Goal: Information Seeking & Learning: Compare options

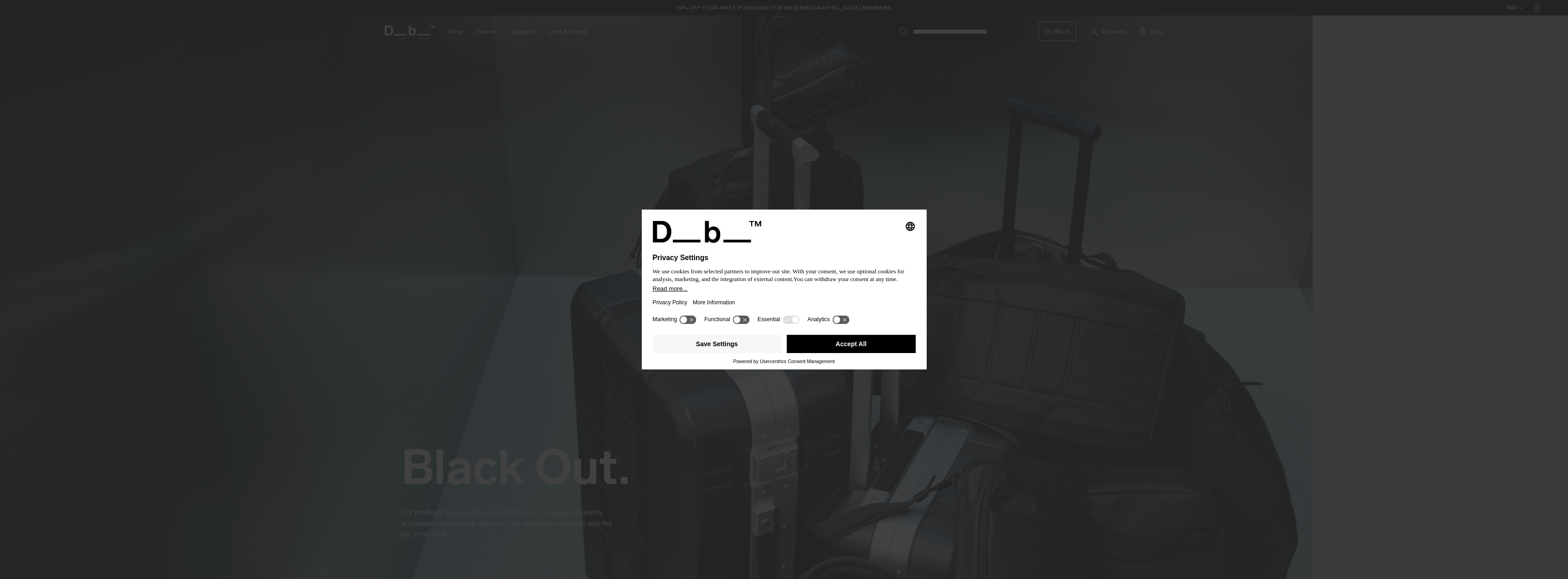
click at [819, 342] on button "Accept All" at bounding box center [851, 343] width 129 height 18
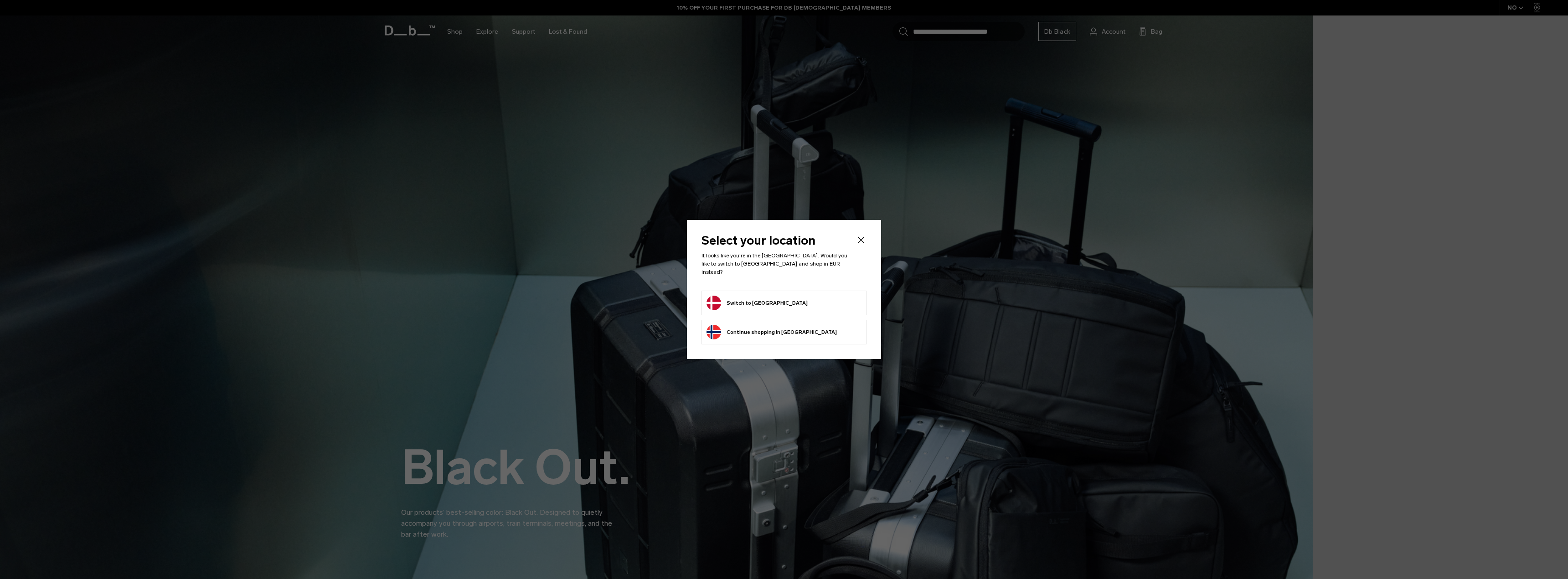
click at [762, 290] on li "Switch to Denmark" at bounding box center [783, 302] width 165 height 24
click at [727, 300] on button "Switch to Denmark" at bounding box center [757, 303] width 101 height 15
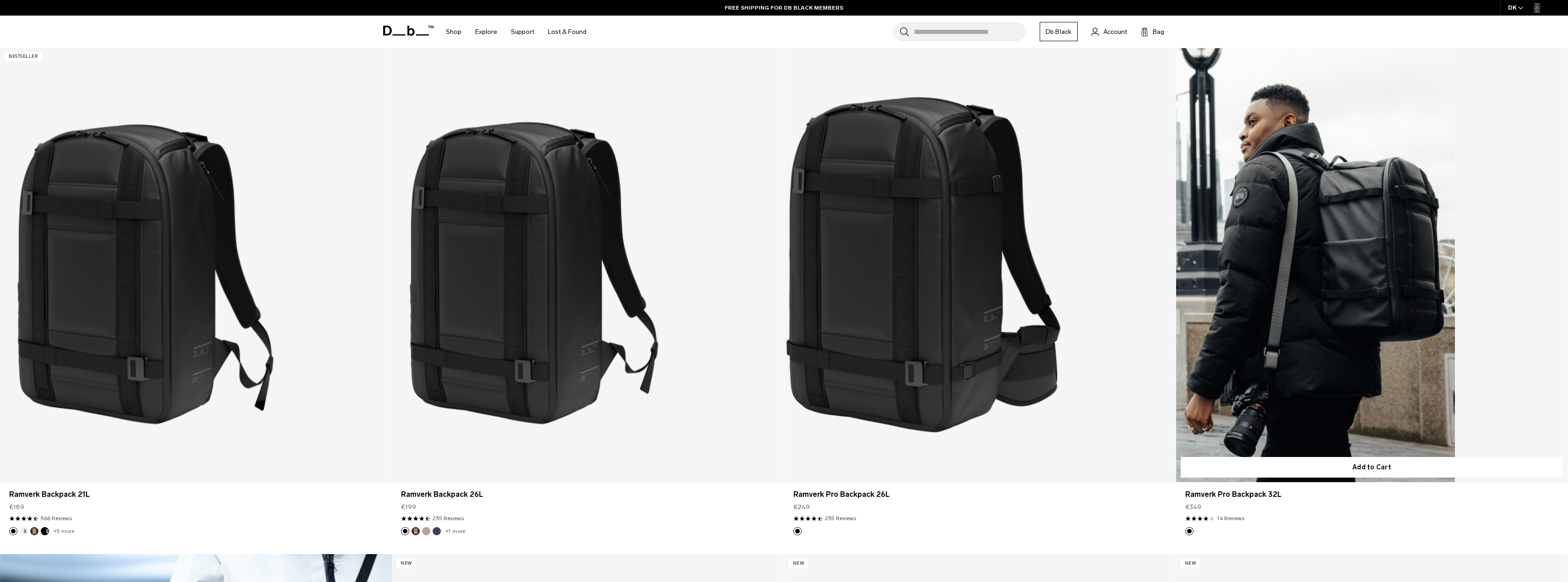
scroll to position [4408, 0]
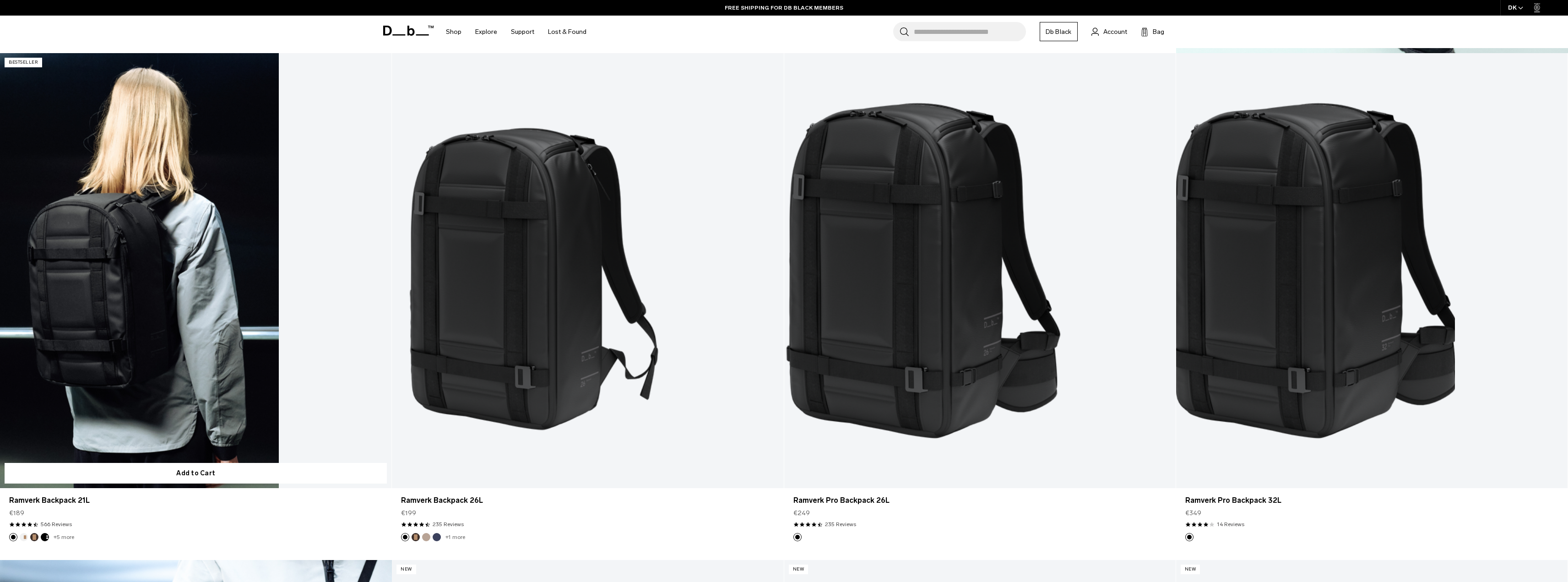
click at [109, 363] on link "Ramverk Backpack 21L" at bounding box center [195, 271] width 391 height 435
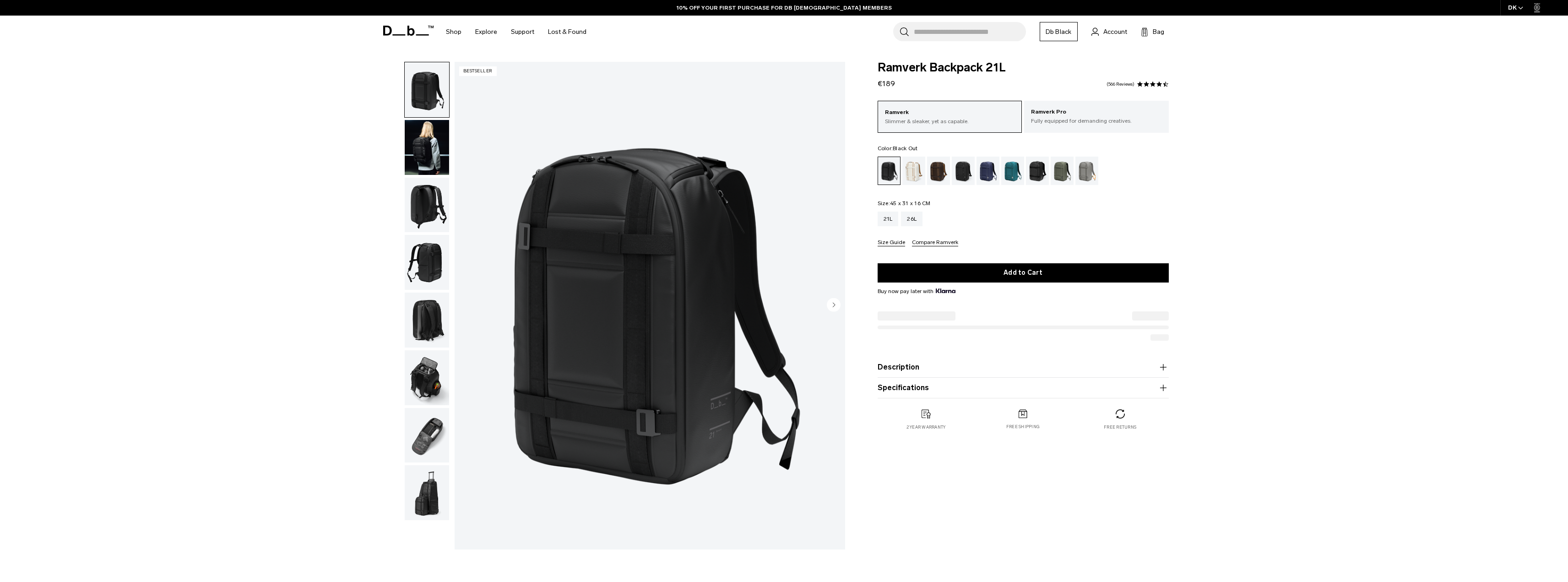
click at [421, 209] on img "button" at bounding box center [427, 205] width 45 height 55
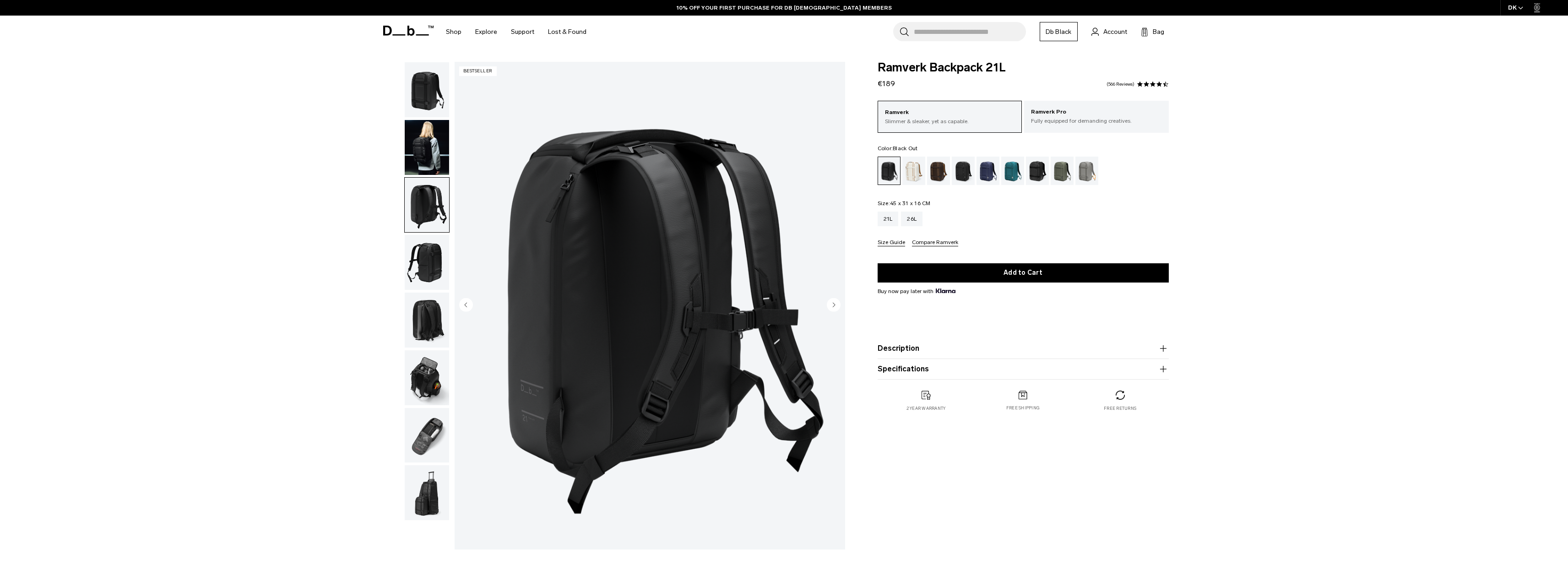
click at [421, 241] on img "button" at bounding box center [427, 262] width 45 height 55
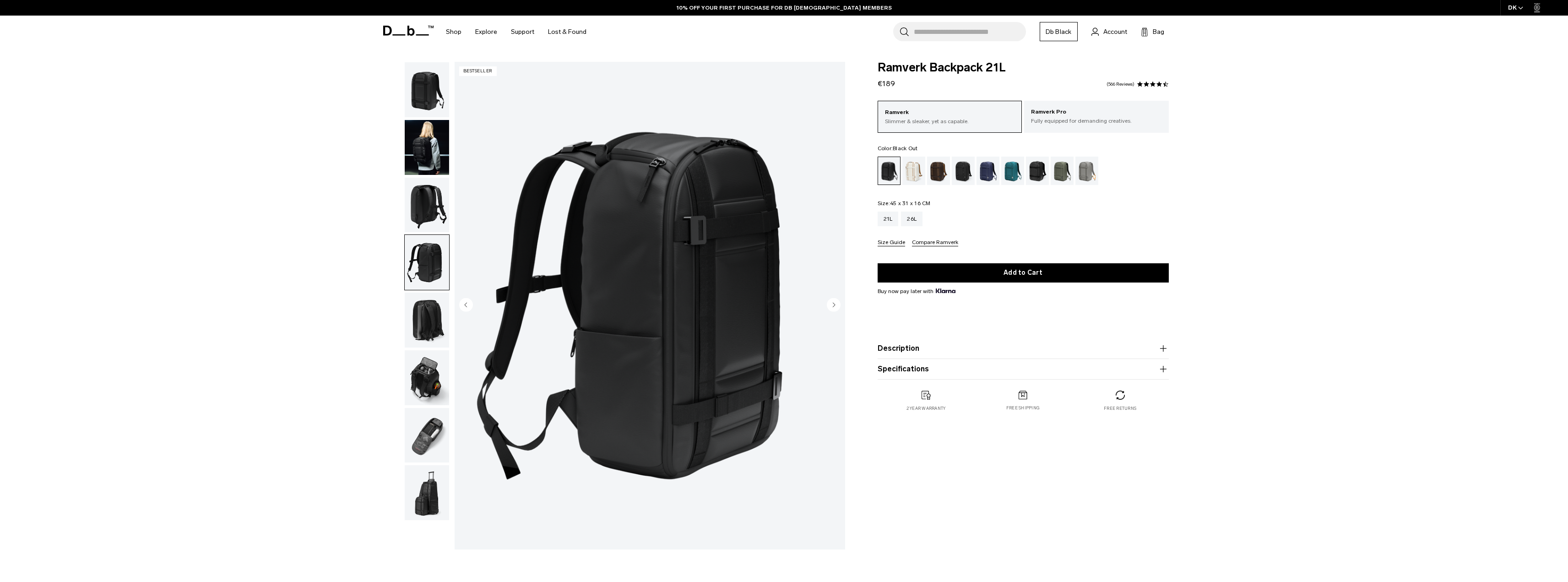
click at [421, 266] on img "button" at bounding box center [427, 262] width 45 height 55
click at [425, 321] on img "button" at bounding box center [427, 320] width 45 height 55
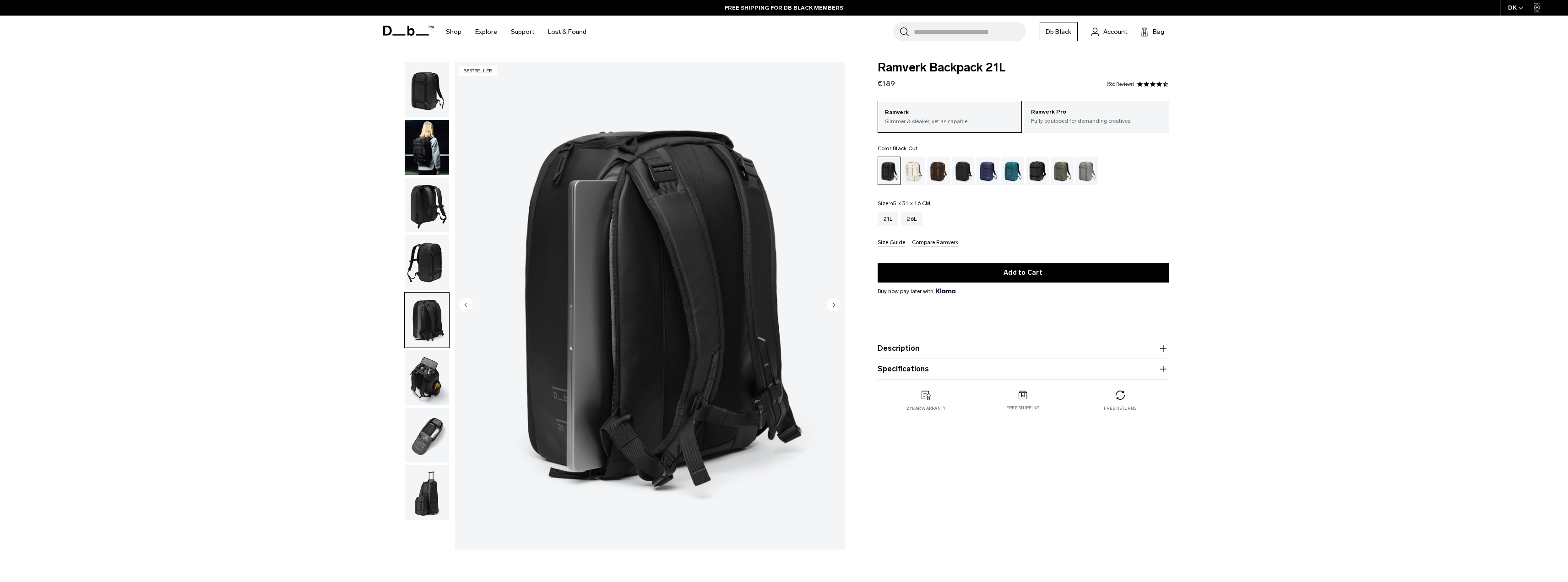
click at [428, 384] on img "button" at bounding box center [427, 378] width 45 height 55
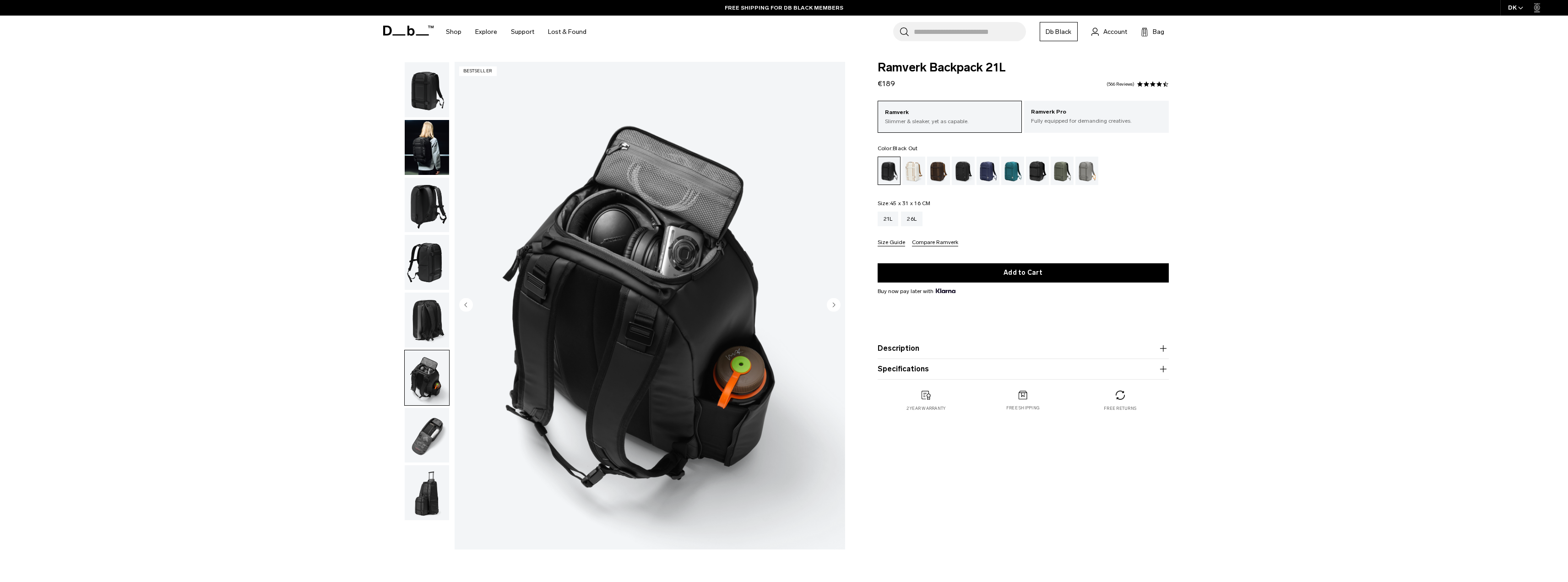
click at [425, 430] on img "button" at bounding box center [427, 435] width 45 height 55
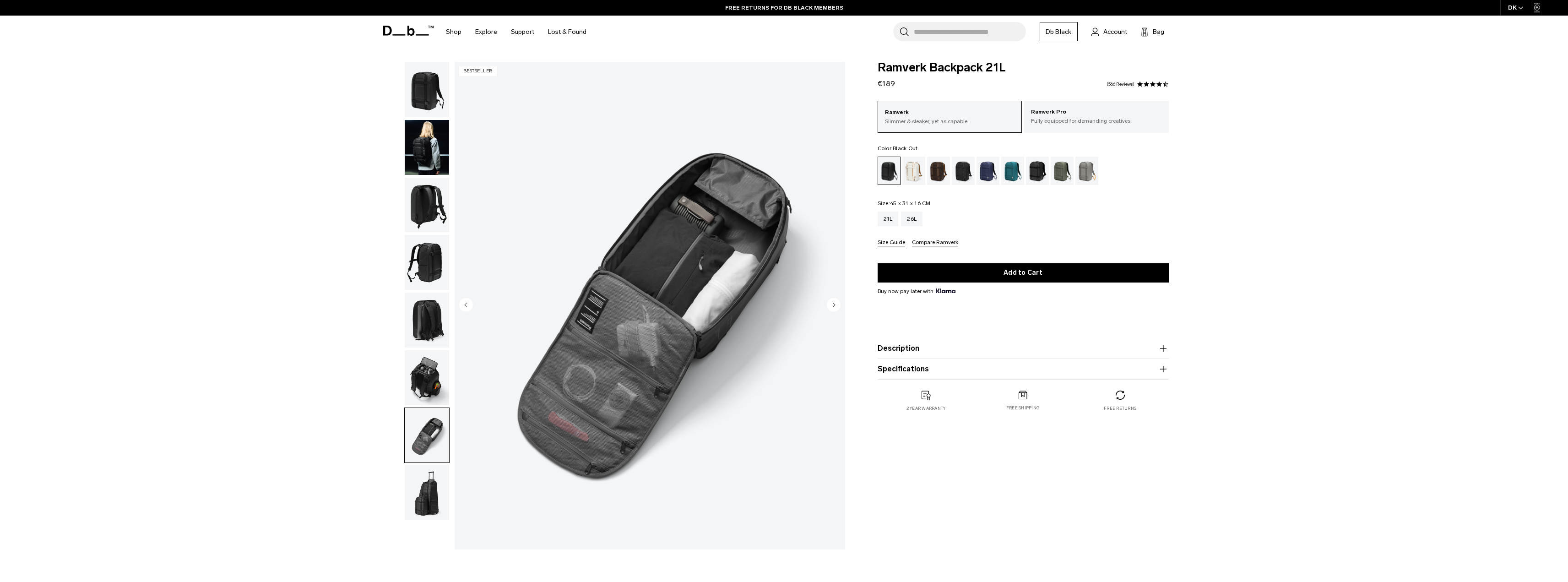
click at [423, 488] on img "button" at bounding box center [427, 493] width 45 height 55
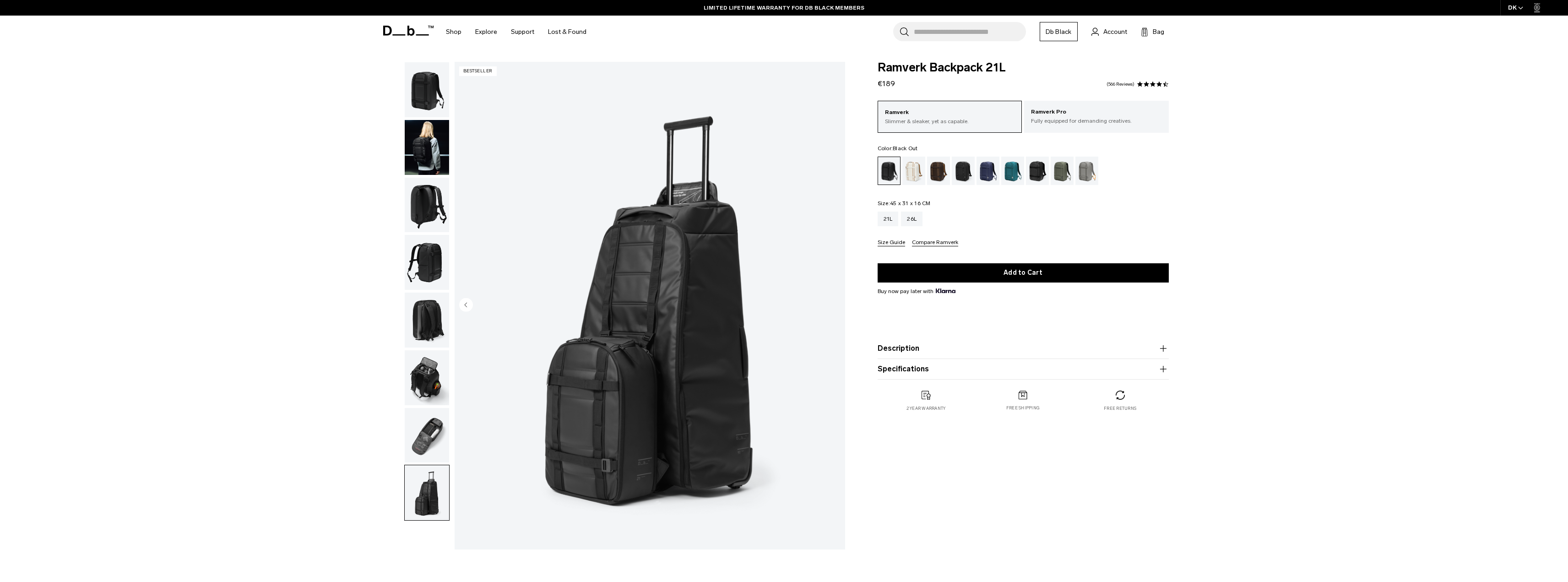
click at [416, 321] on img "button" at bounding box center [427, 320] width 45 height 55
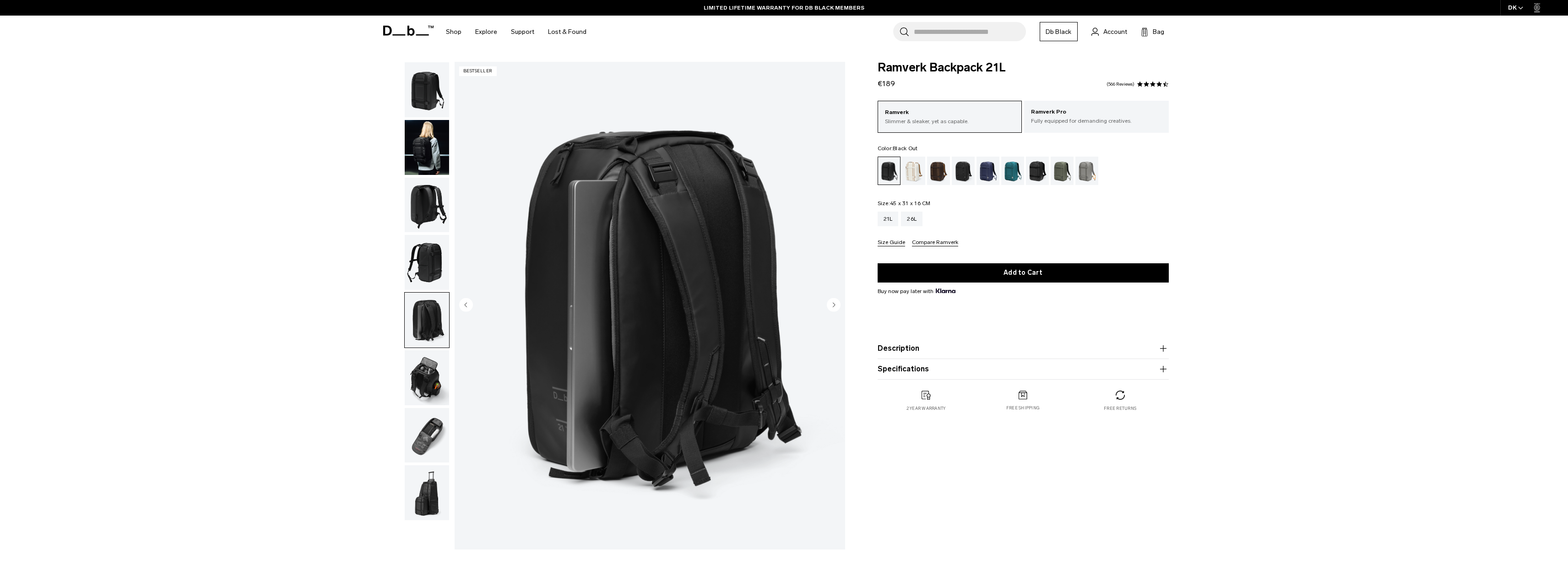
click at [416, 281] on img "button" at bounding box center [427, 262] width 45 height 55
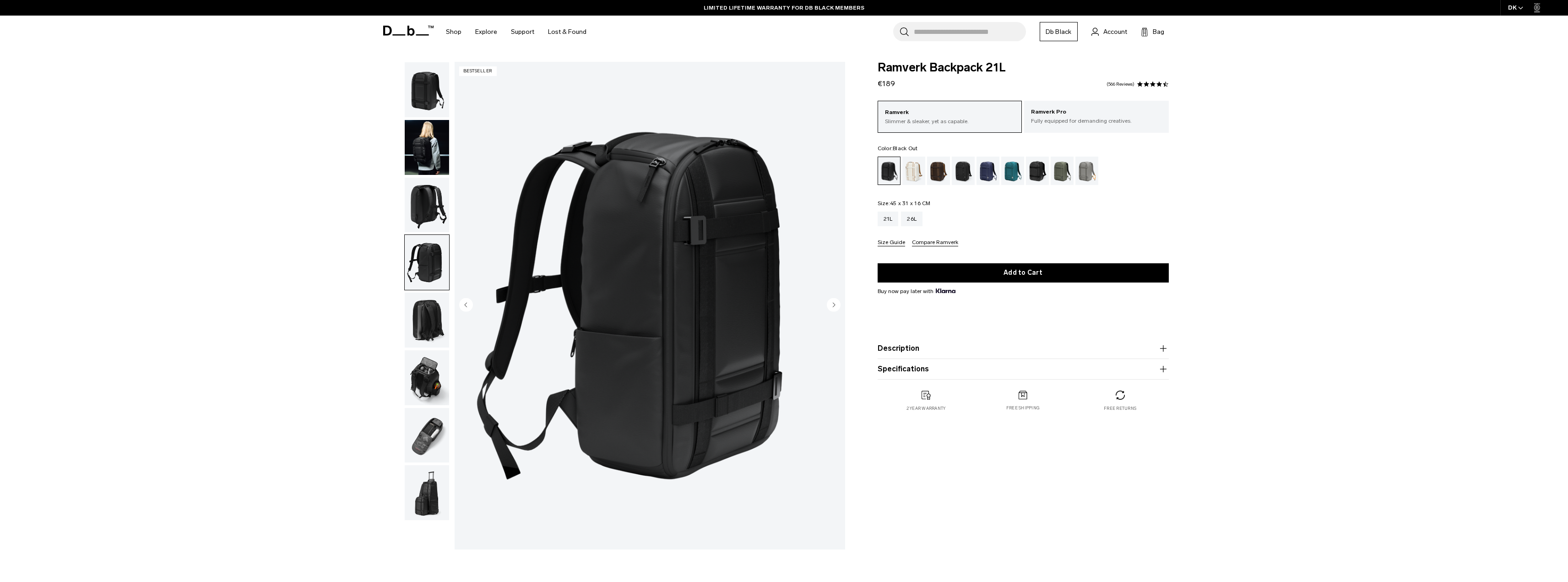
click at [419, 210] on img "button" at bounding box center [427, 205] width 45 height 55
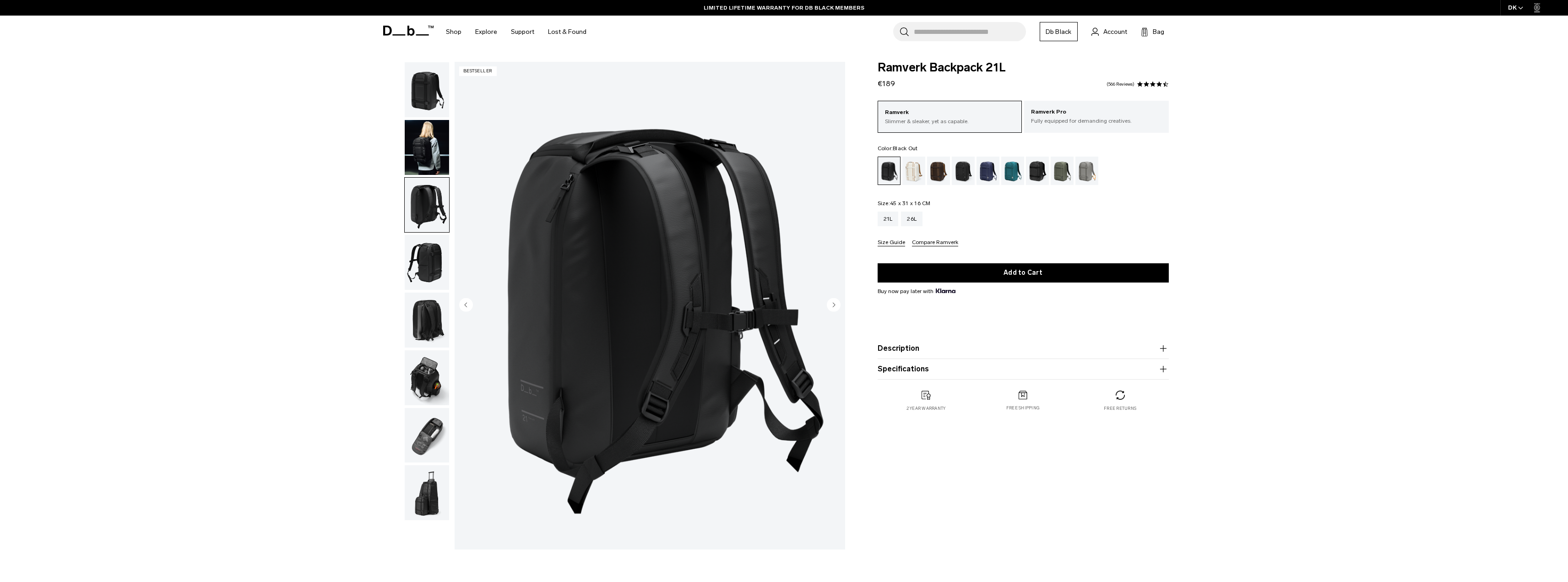
click at [426, 142] on img "button" at bounding box center [427, 148] width 45 height 55
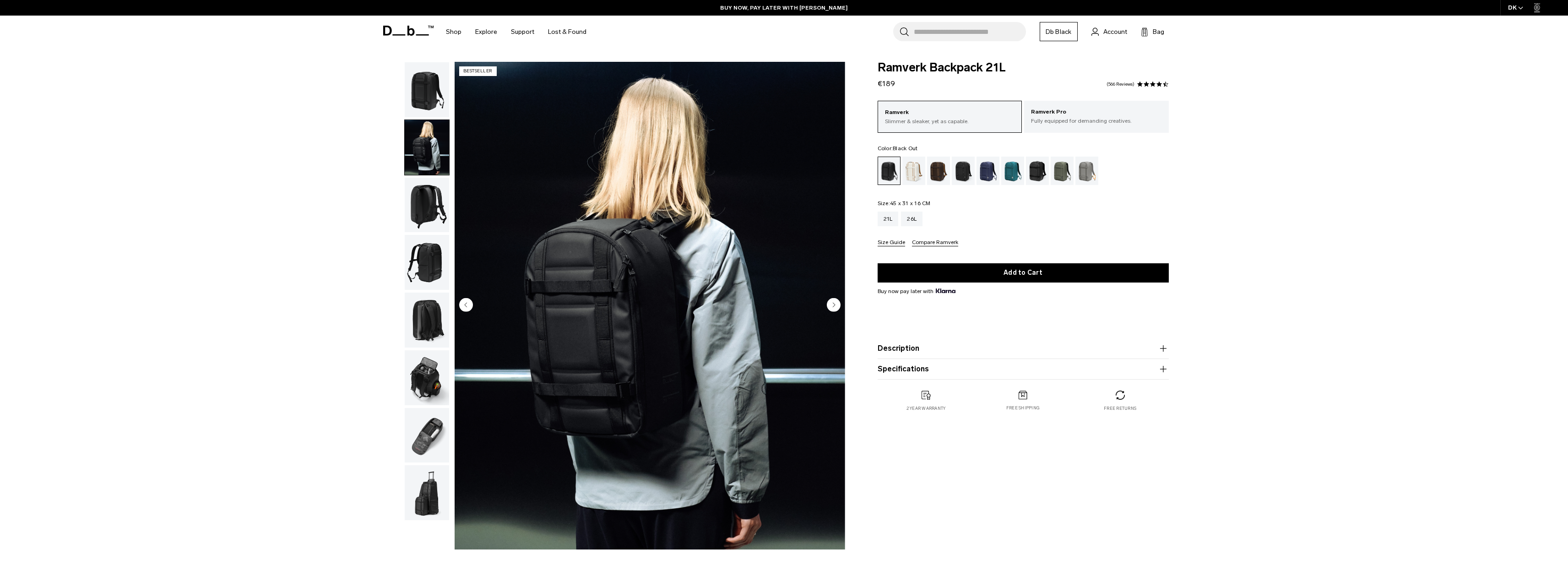
click at [426, 107] on img "button" at bounding box center [427, 90] width 45 height 55
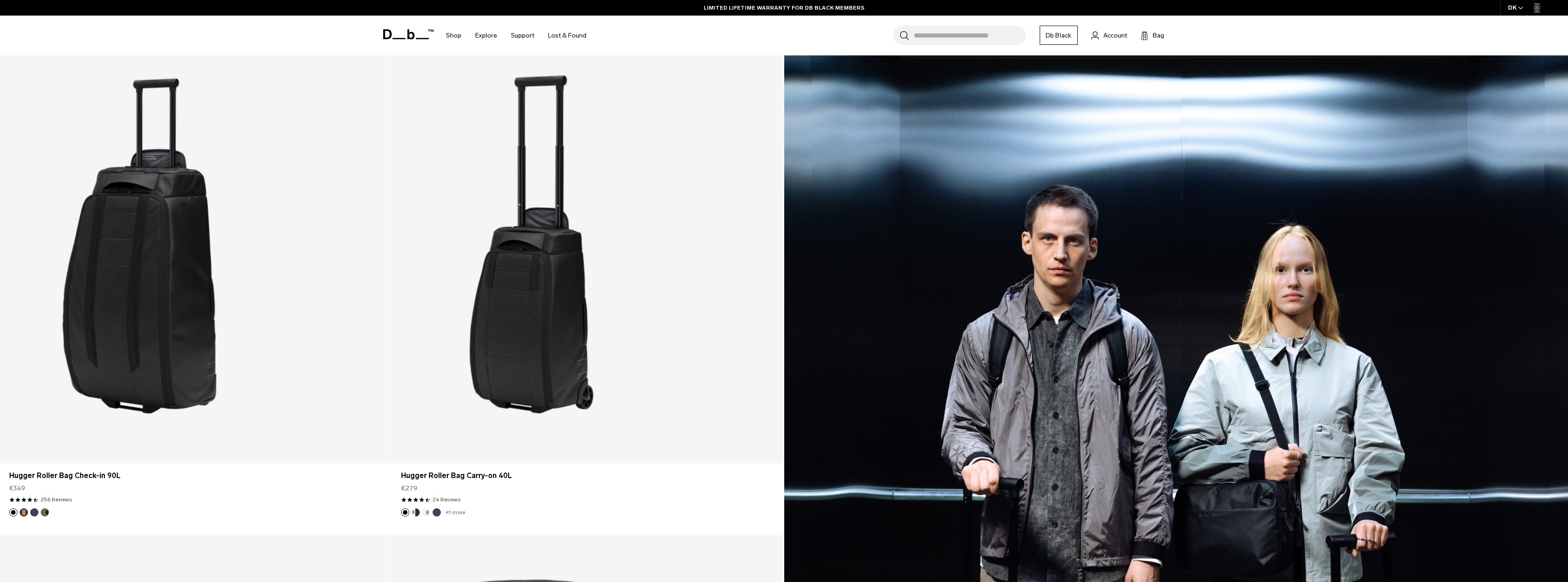
scroll to position [890, 0]
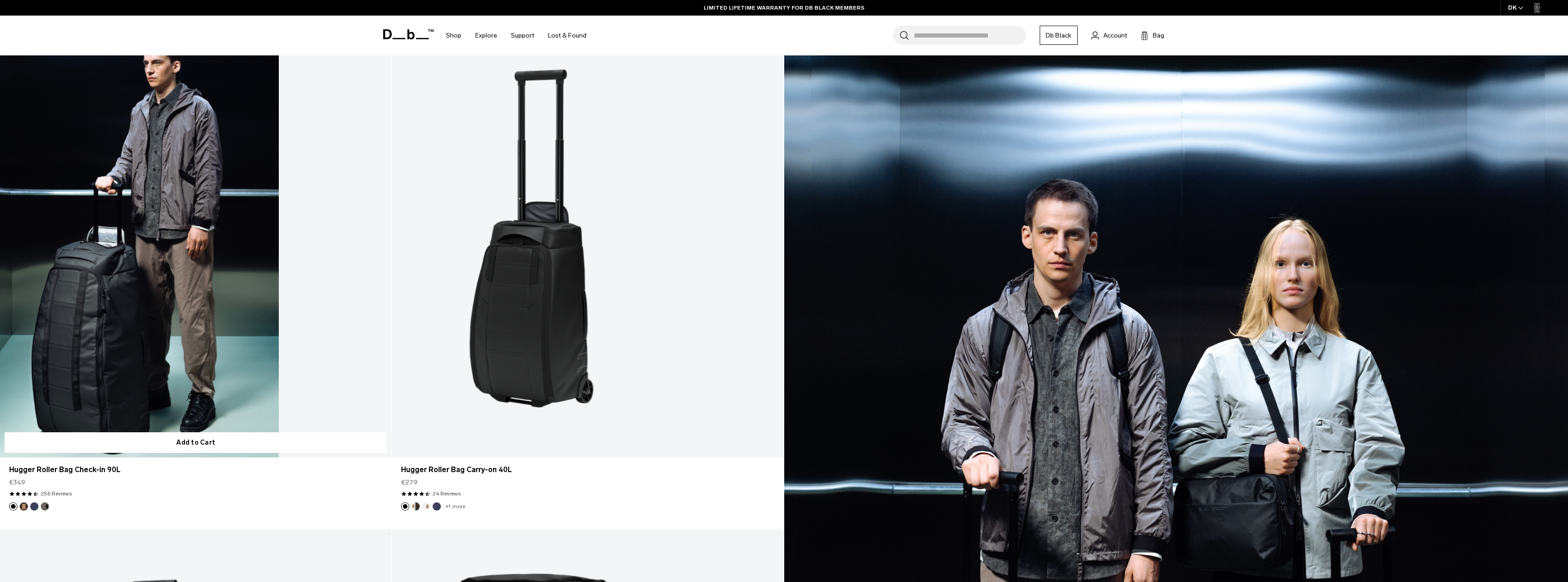
click at [220, 215] on link "Hugger Roller Bag Check-in 90L" at bounding box center [195, 240] width 391 height 435
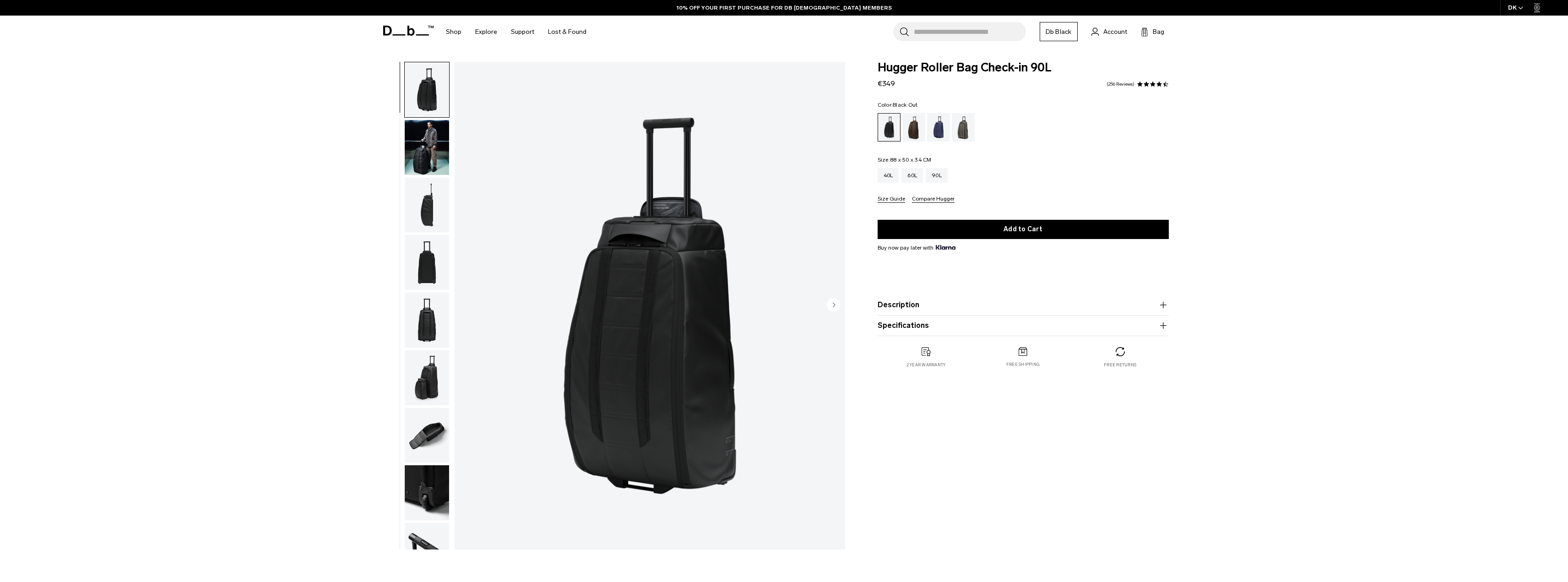
click at [427, 216] on img "button" at bounding box center [427, 205] width 45 height 55
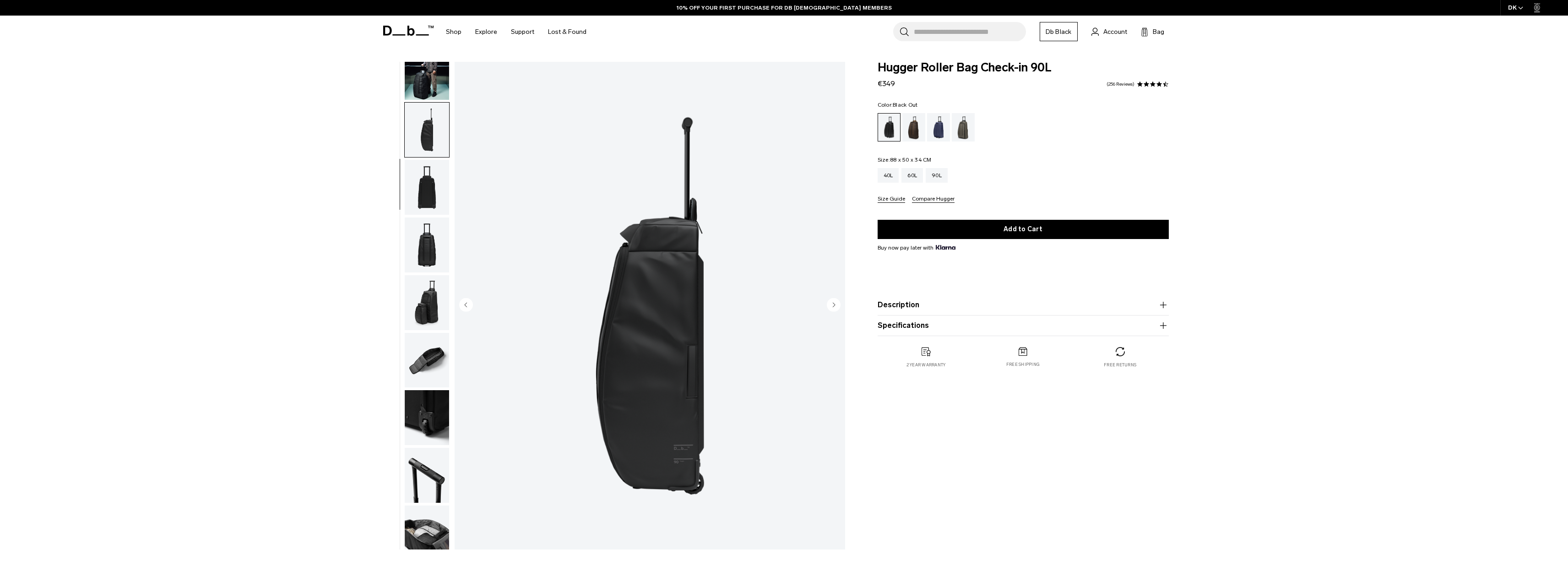
scroll to position [87, 0]
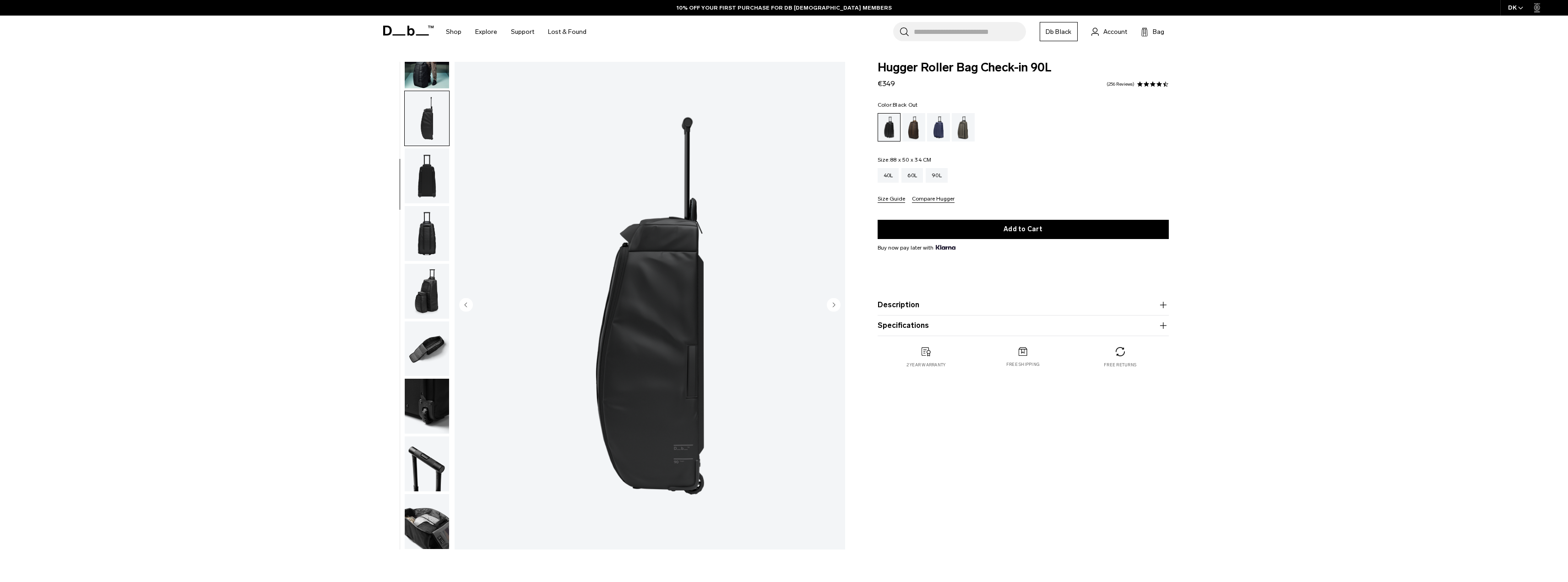
click at [427, 234] on img "button" at bounding box center [427, 234] width 45 height 55
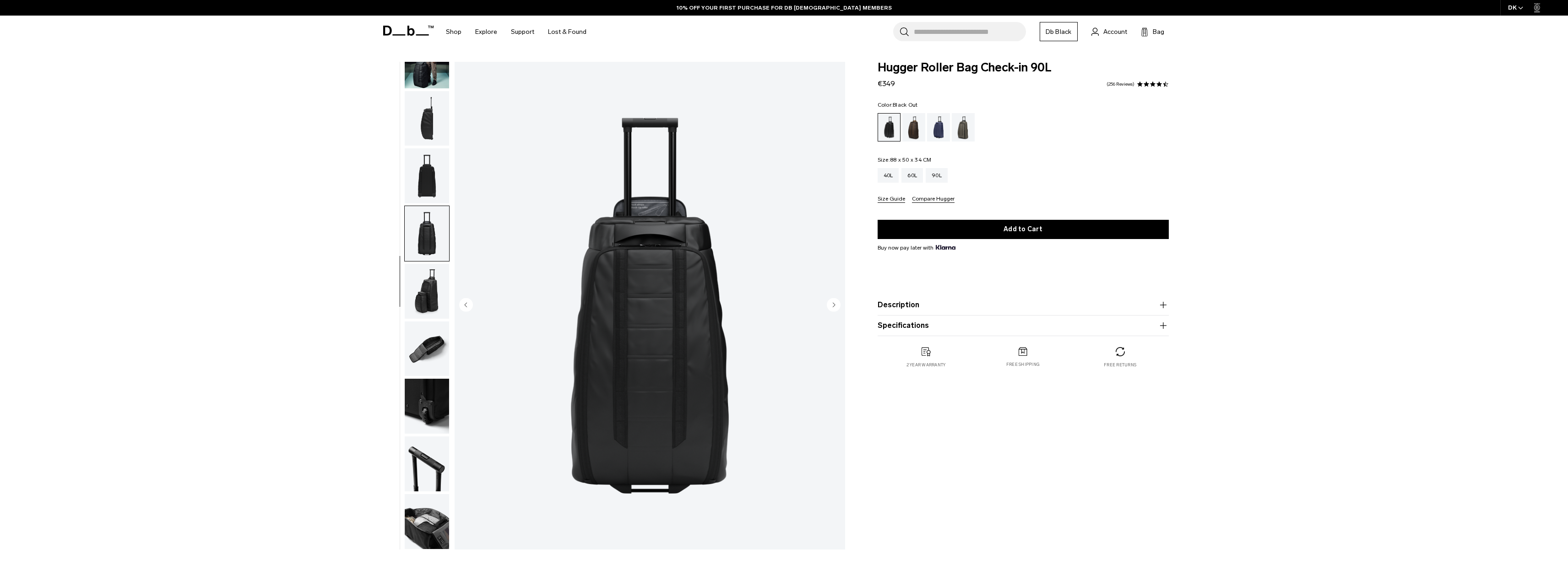
click at [427, 271] on img "button" at bounding box center [427, 291] width 45 height 55
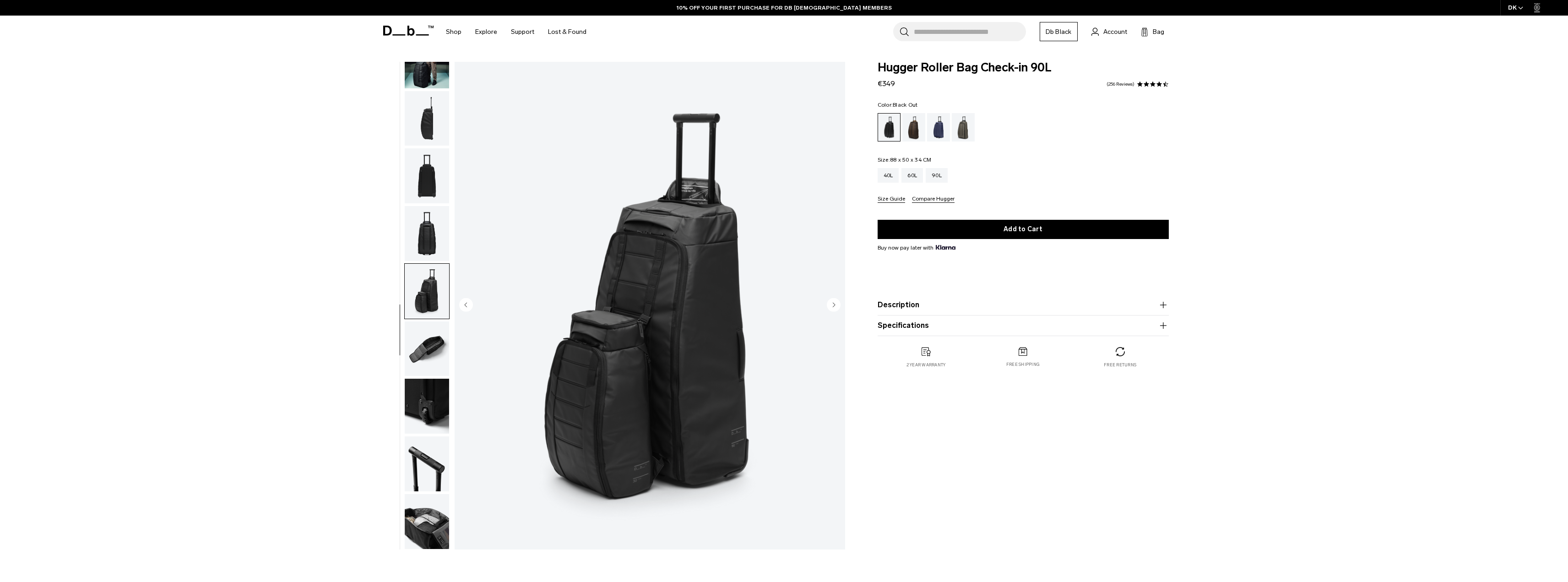
click at [428, 284] on img "button" at bounding box center [427, 291] width 45 height 55
click at [428, 346] on img "button" at bounding box center [427, 349] width 45 height 55
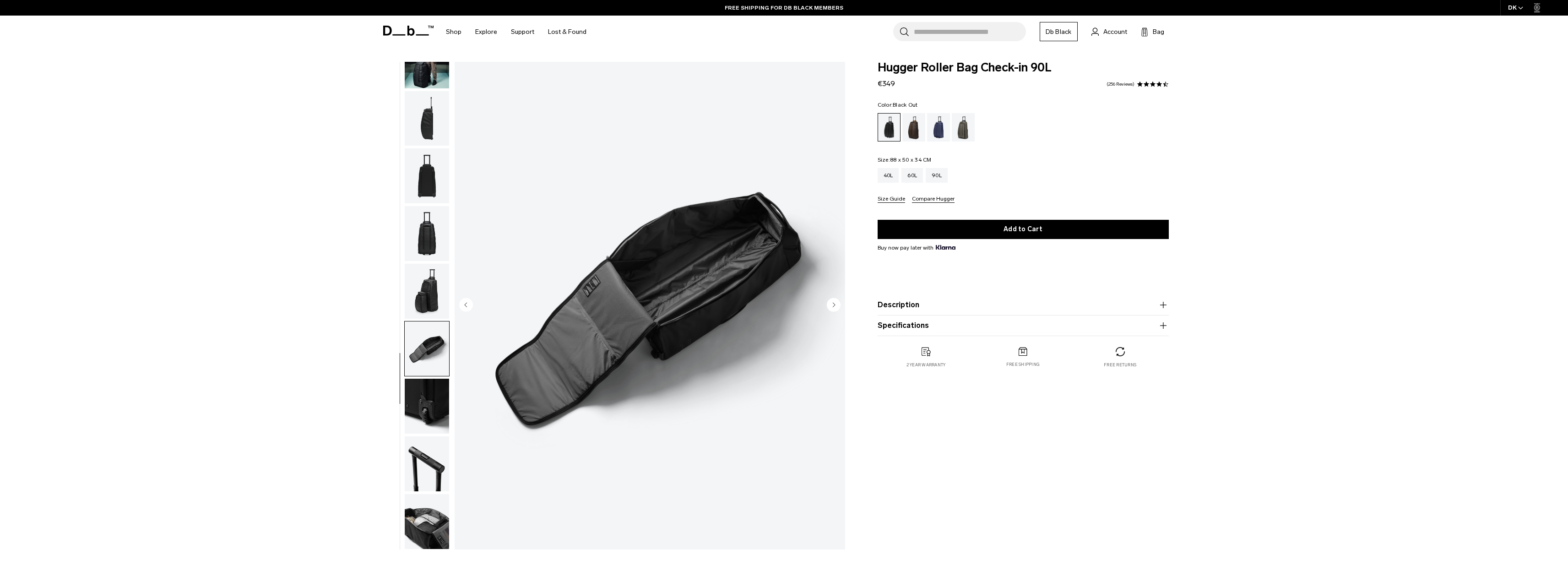
click at [428, 379] on img "button" at bounding box center [427, 406] width 45 height 55
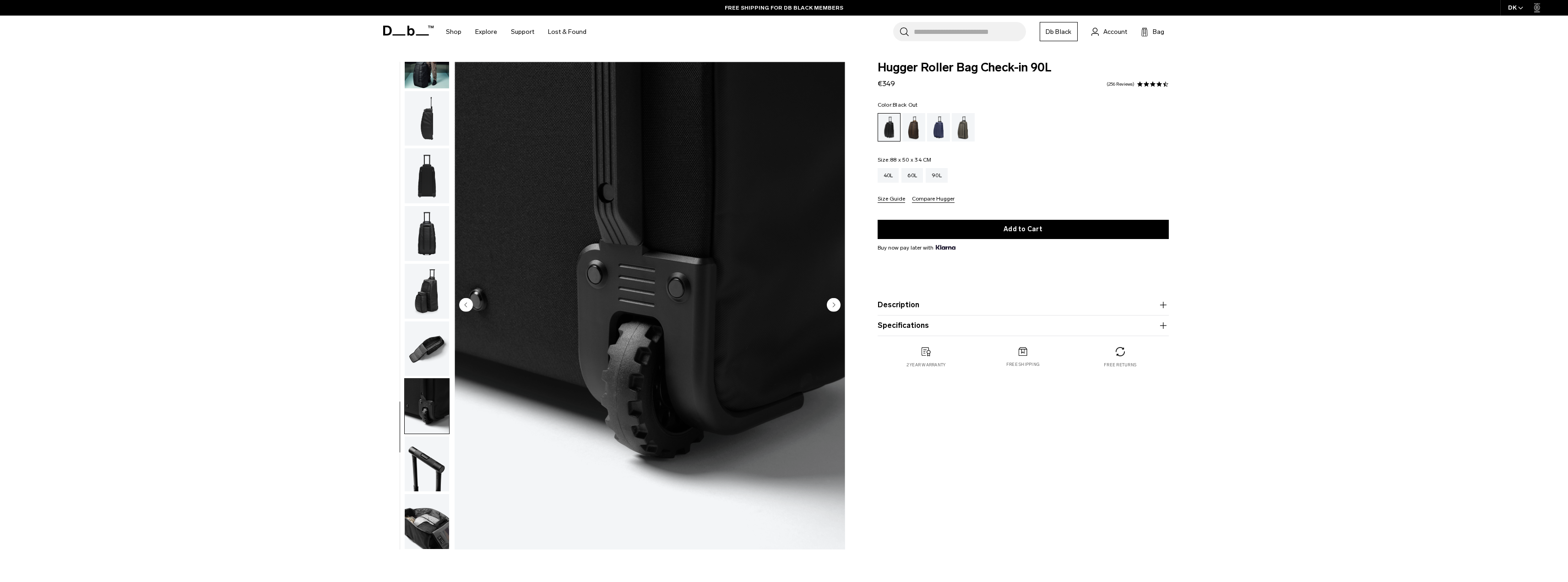
click at [428, 413] on img "button" at bounding box center [427, 406] width 45 height 55
click at [428, 460] on img "button" at bounding box center [427, 464] width 45 height 55
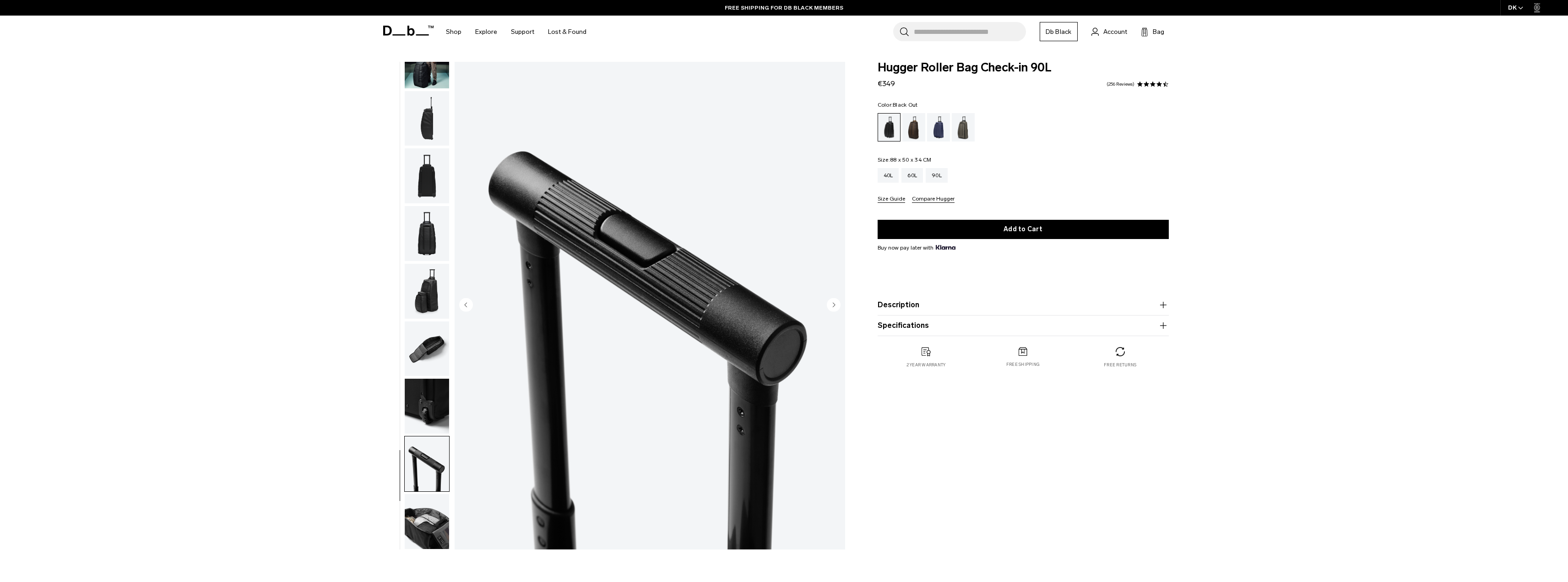
click at [431, 529] on img "button" at bounding box center [427, 521] width 45 height 55
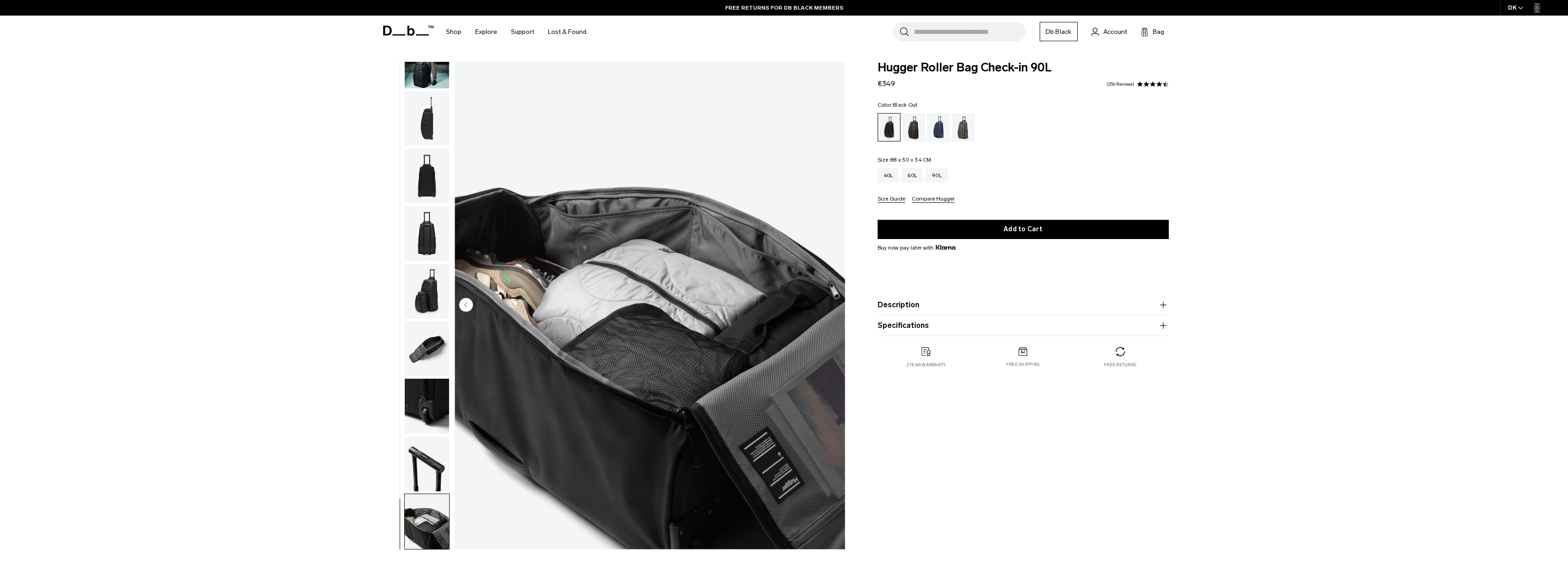
click at [429, 77] on img "button" at bounding box center [427, 61] width 45 height 55
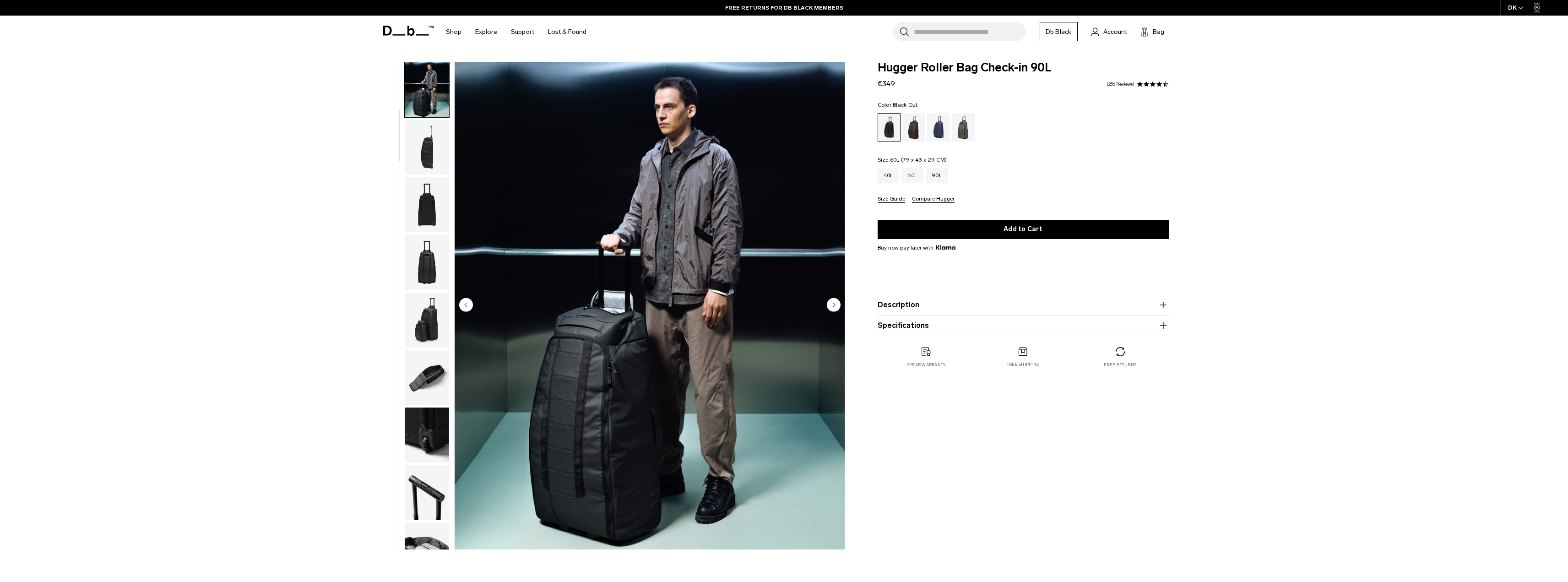
click at [909, 178] on div "60L" at bounding box center [912, 175] width 22 height 15
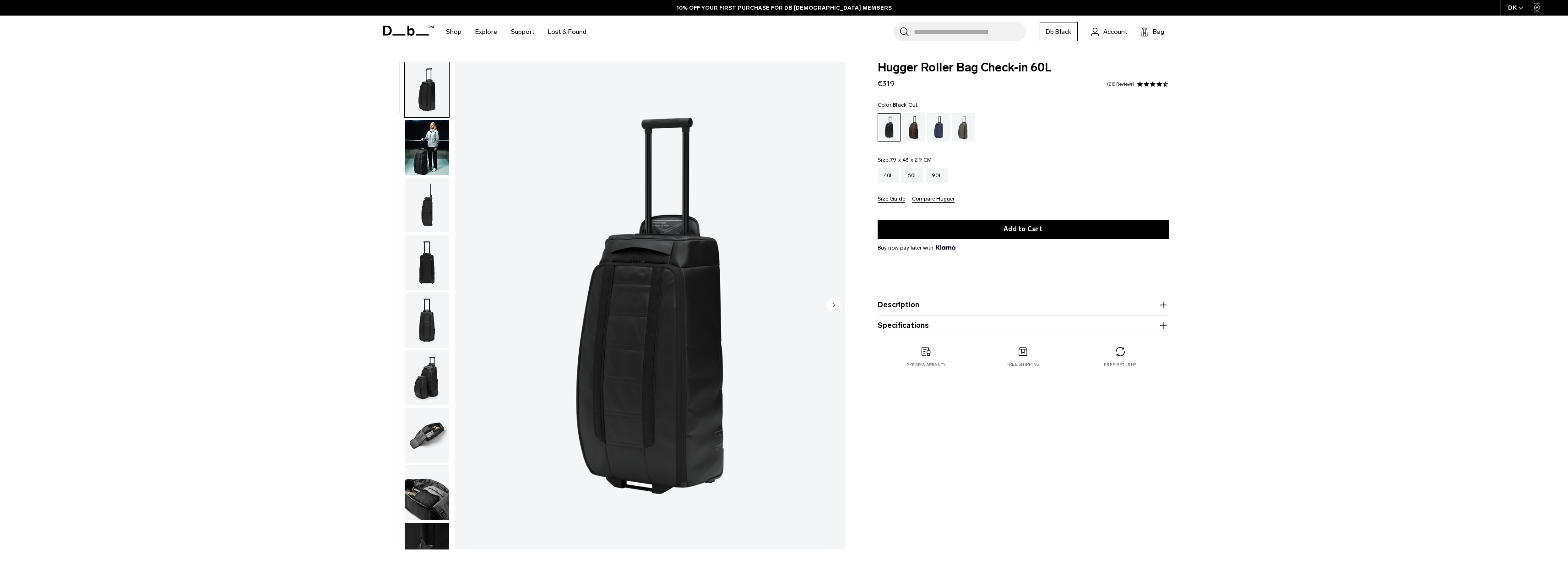
click at [429, 174] on img "button" at bounding box center [427, 148] width 45 height 55
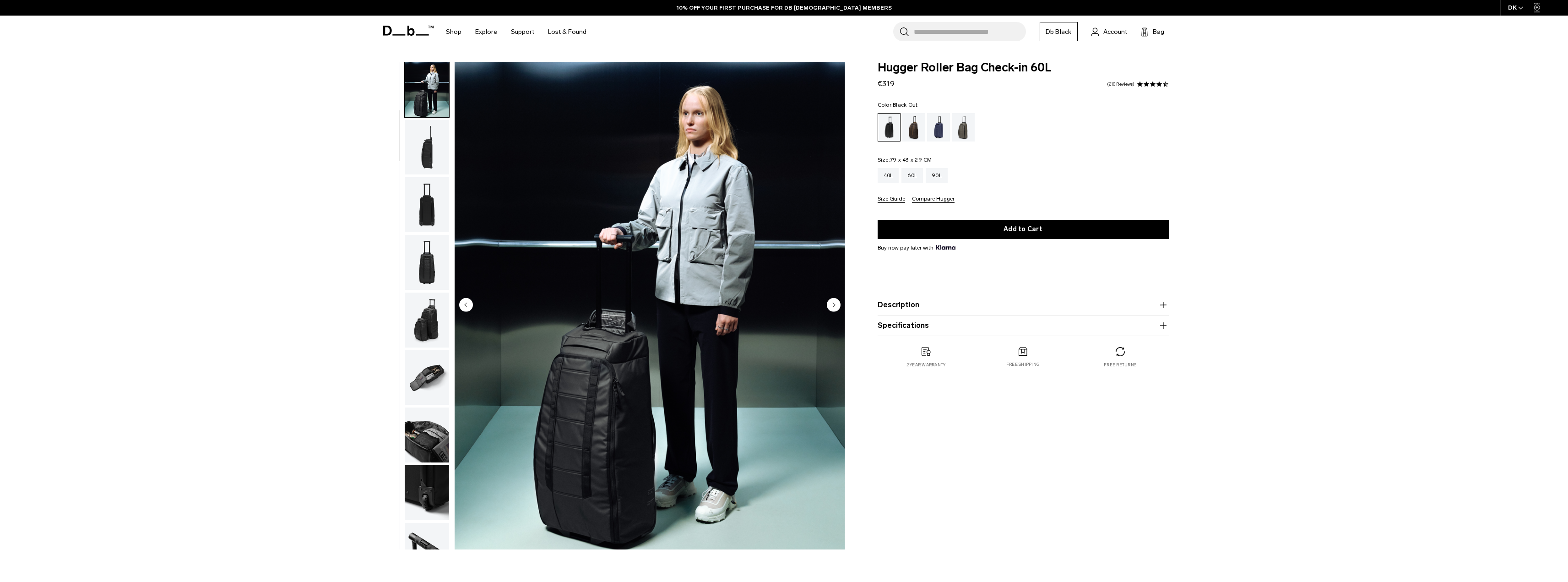
click at [423, 382] on img "button" at bounding box center [427, 378] width 45 height 55
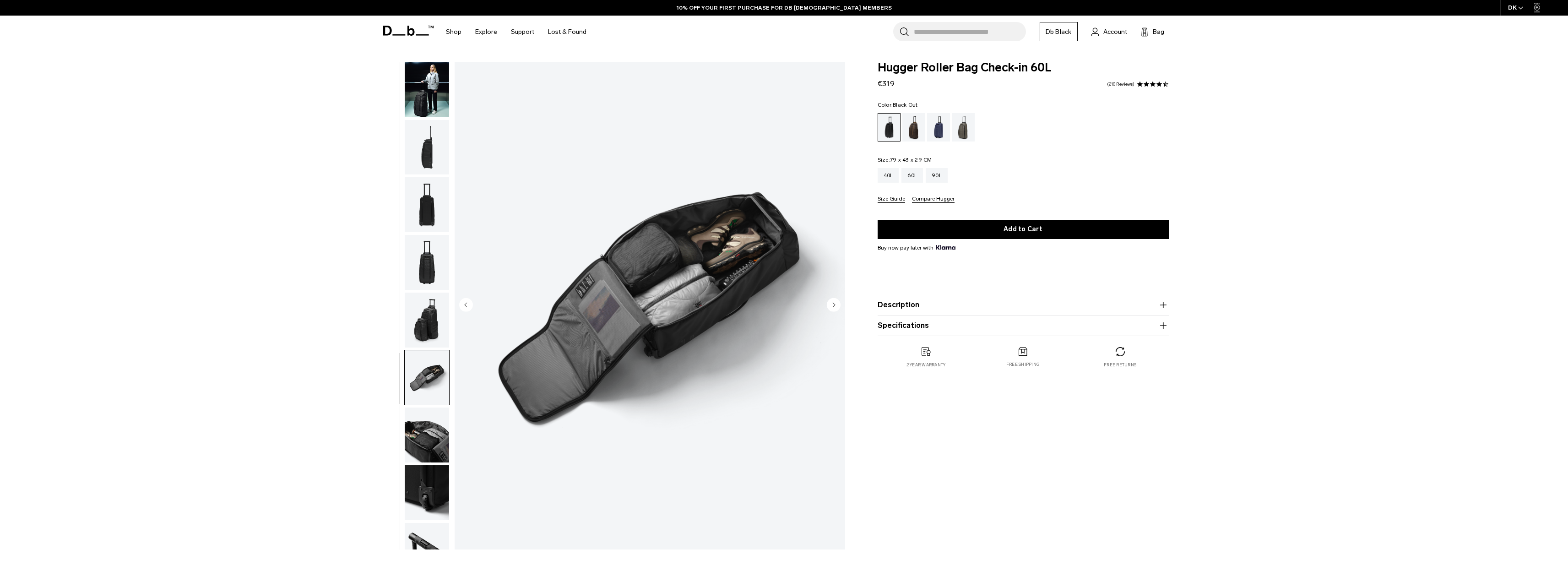
scroll to position [87, 0]
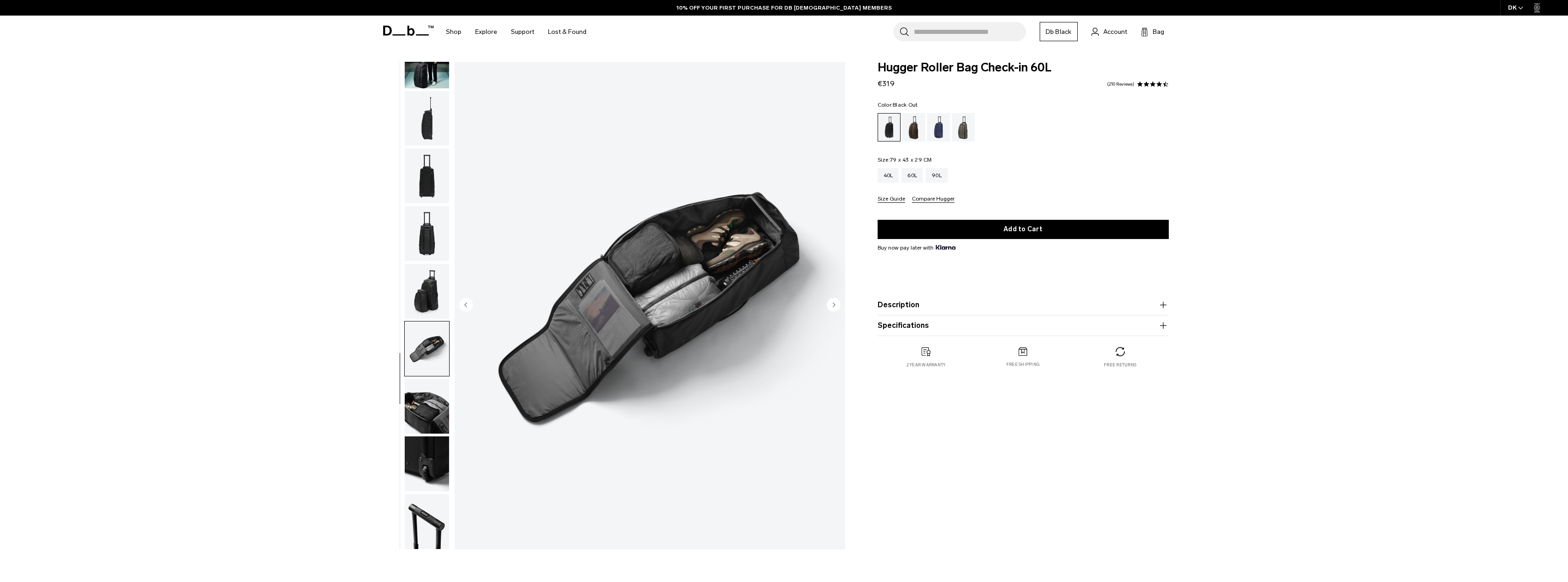
click at [426, 391] on img "button" at bounding box center [427, 406] width 45 height 55
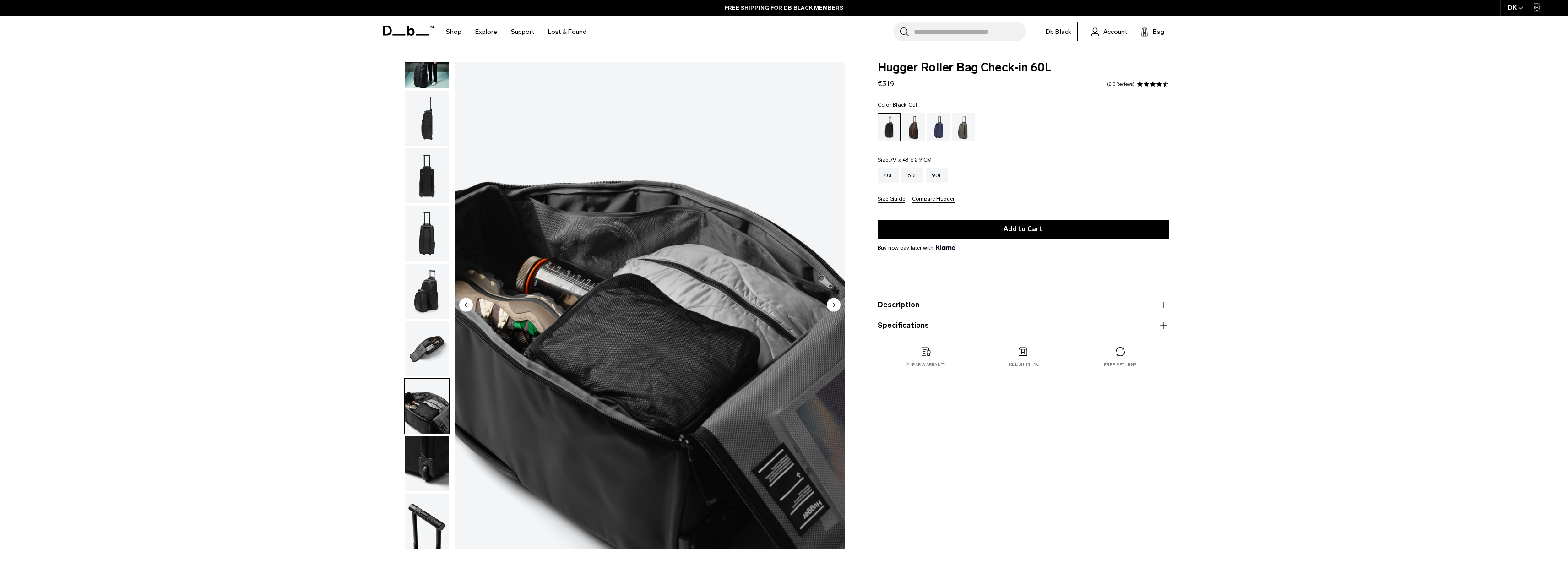
click at [425, 452] on img "button" at bounding box center [427, 464] width 45 height 55
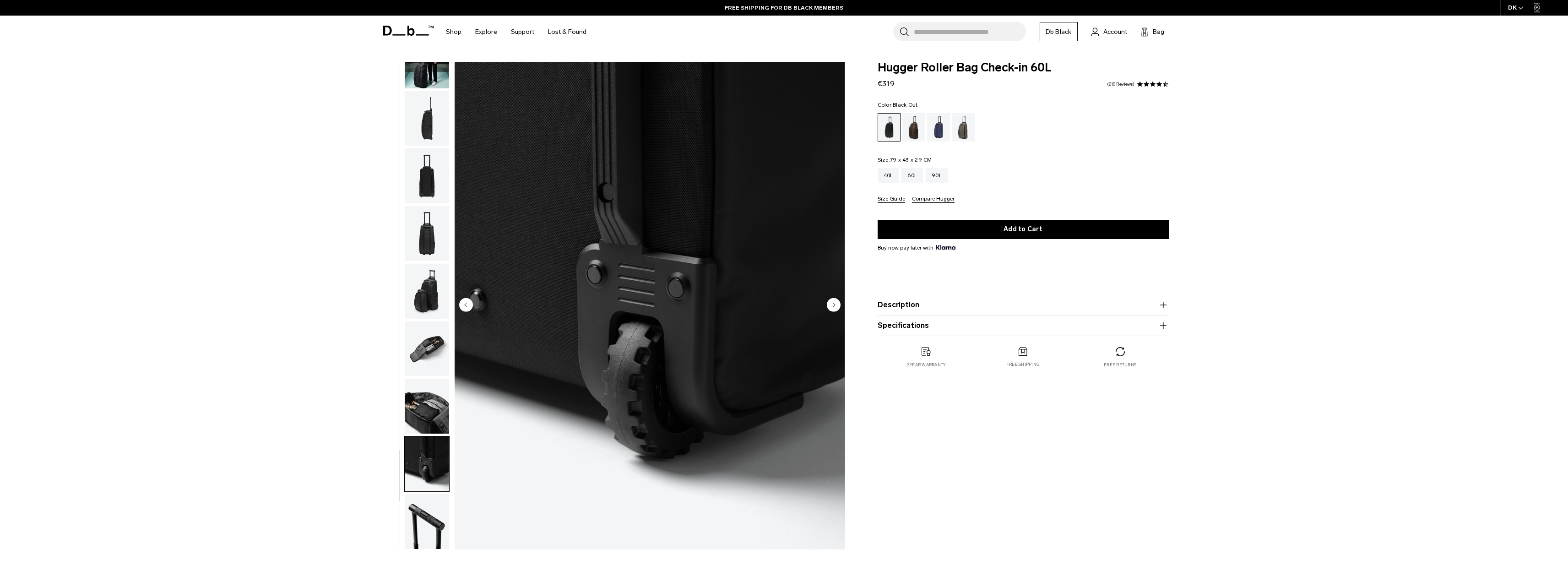
click at [427, 500] on img "button" at bounding box center [427, 521] width 45 height 55
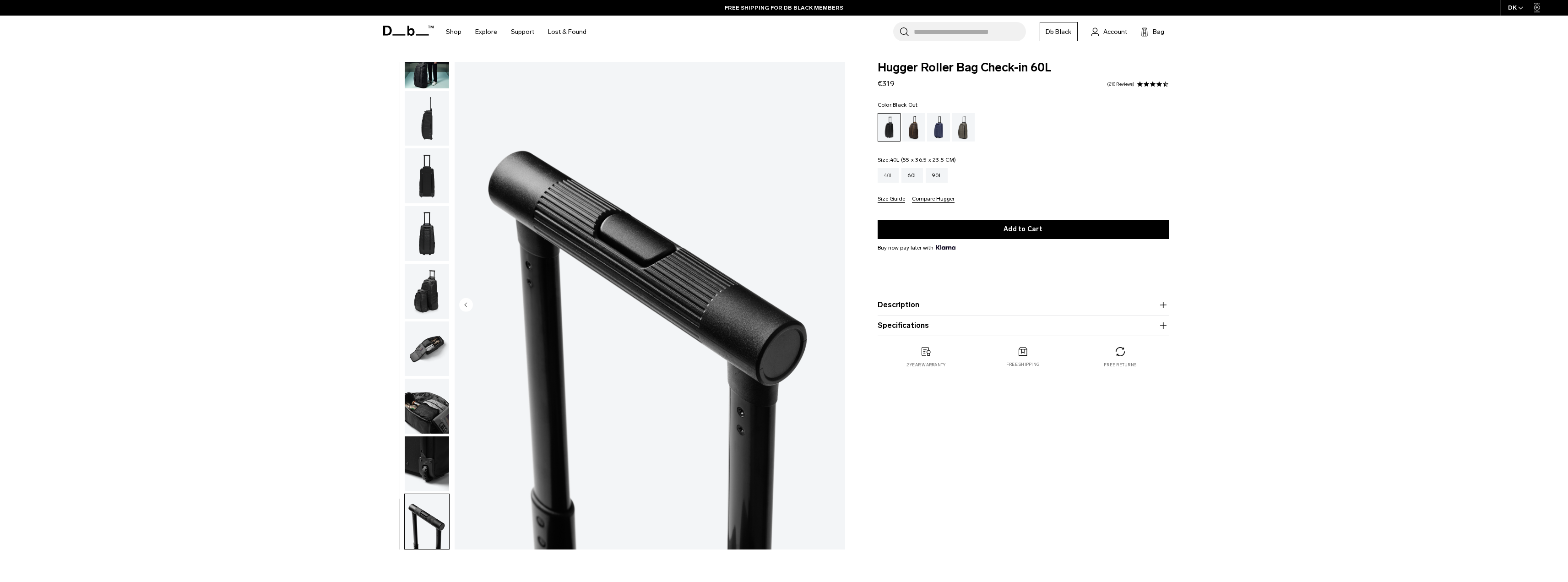
click at [883, 174] on div "40L" at bounding box center [888, 175] width 22 height 15
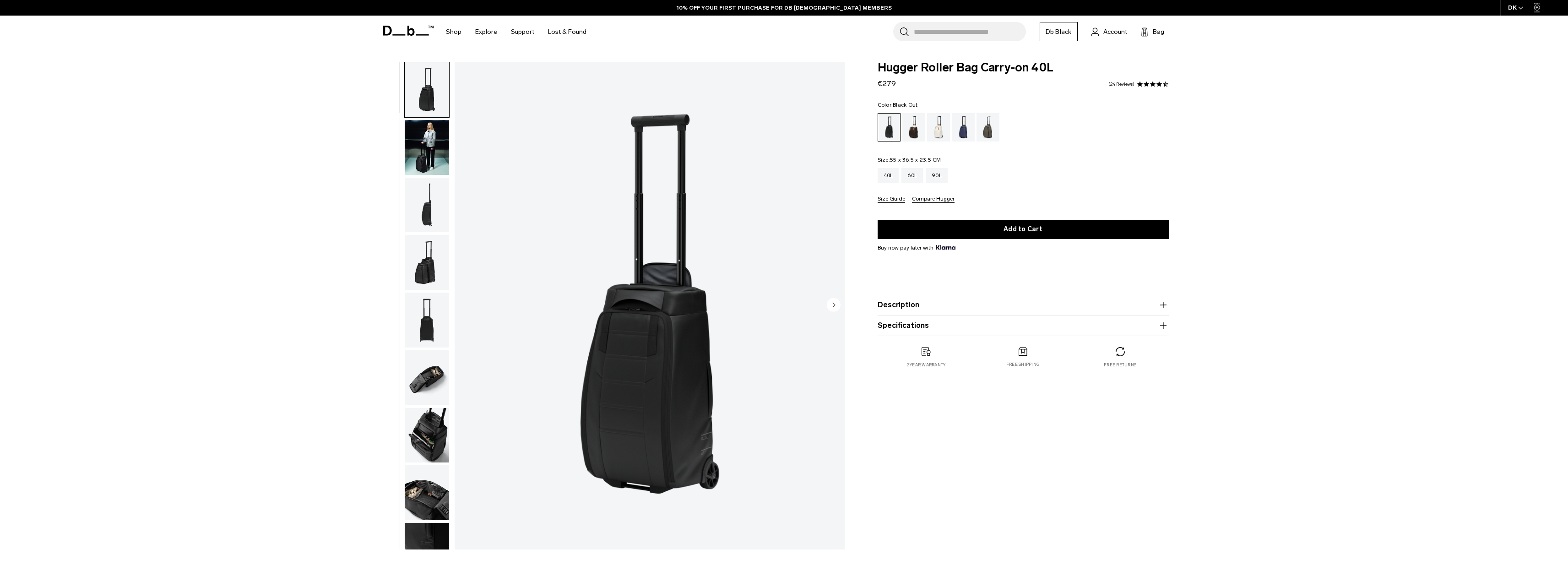
click at [438, 431] on img "button" at bounding box center [427, 435] width 45 height 55
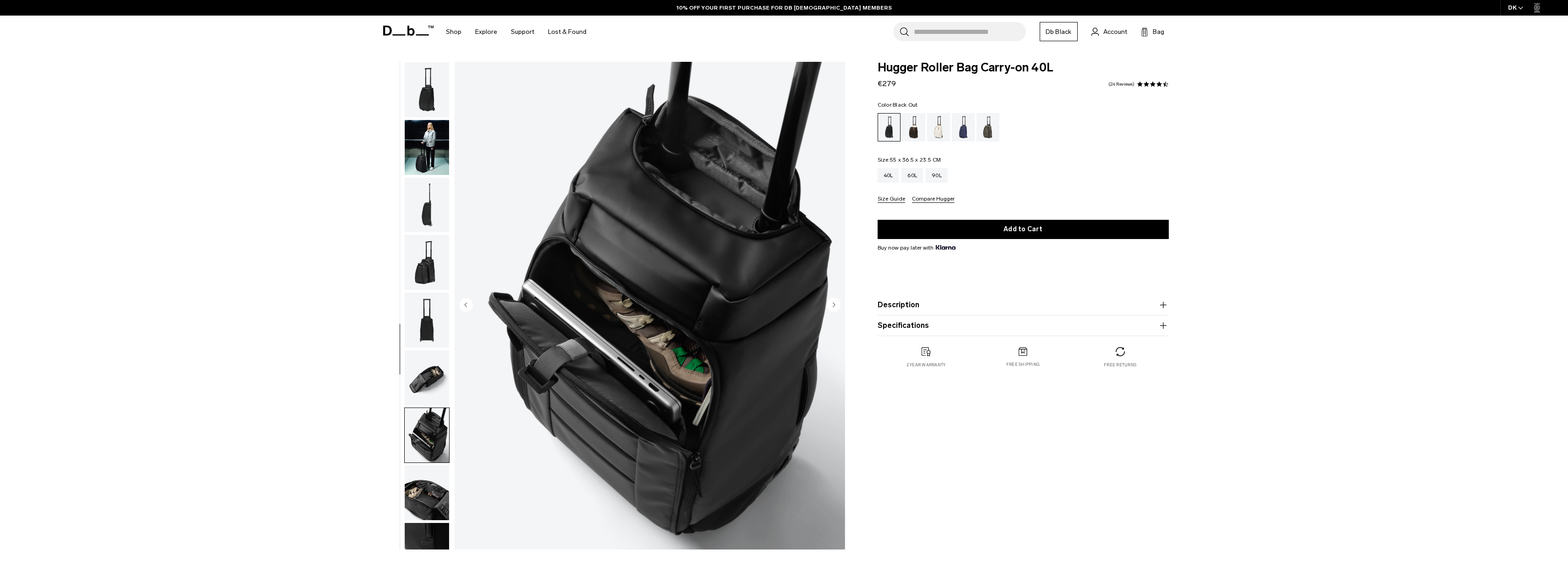
scroll to position [144, 0]
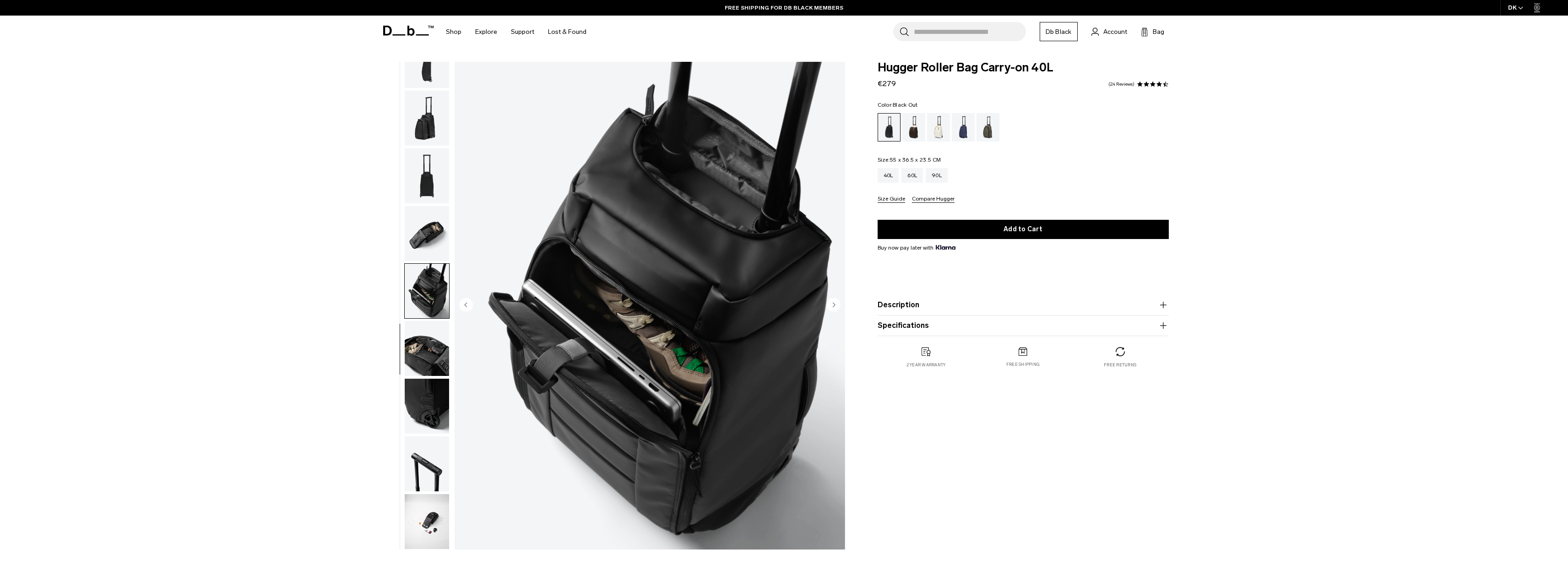
click at [433, 367] on img "button" at bounding box center [427, 348] width 45 height 55
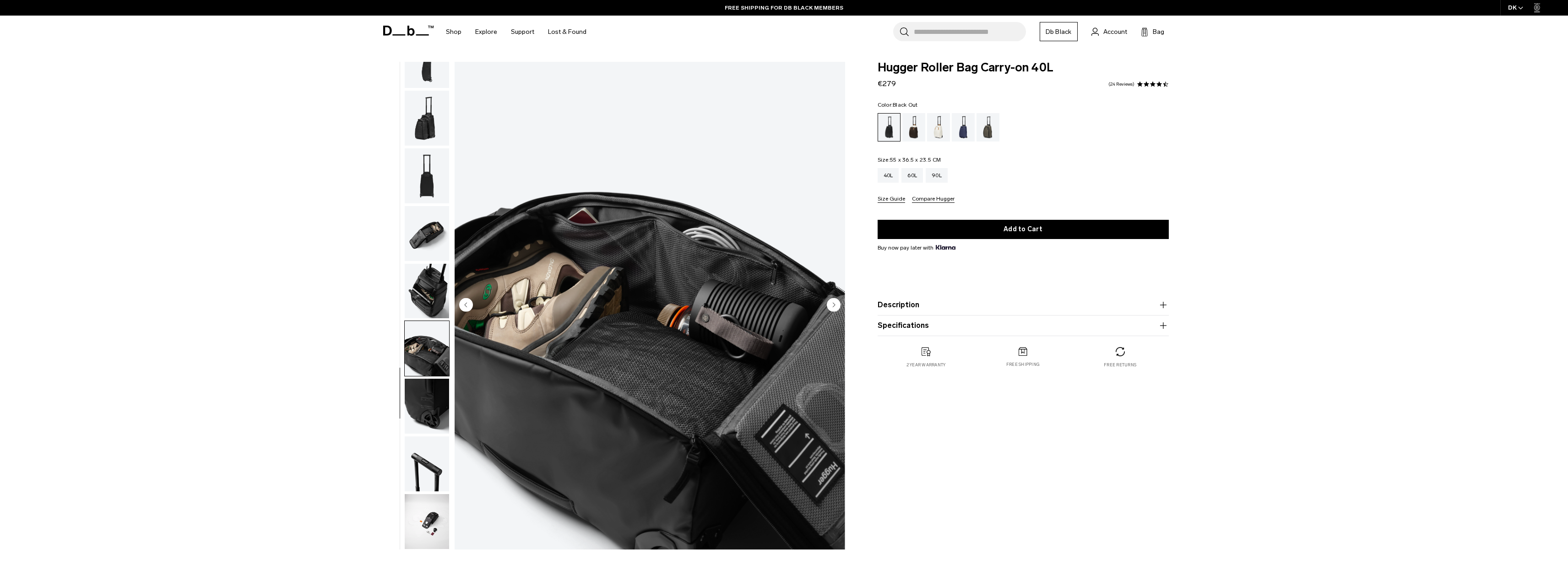
click at [428, 298] on img "button" at bounding box center [427, 291] width 45 height 55
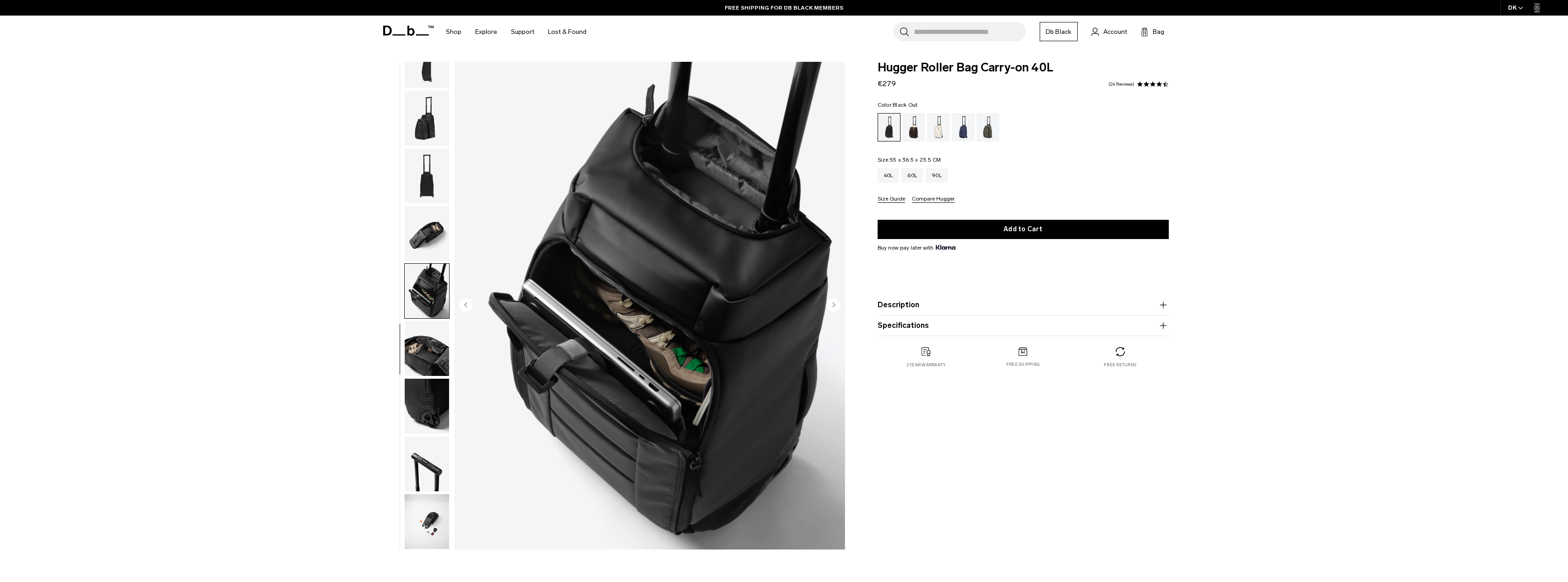
click at [431, 245] on img "button" at bounding box center [427, 234] width 45 height 55
